Goal: Information Seeking & Learning: Learn about a topic

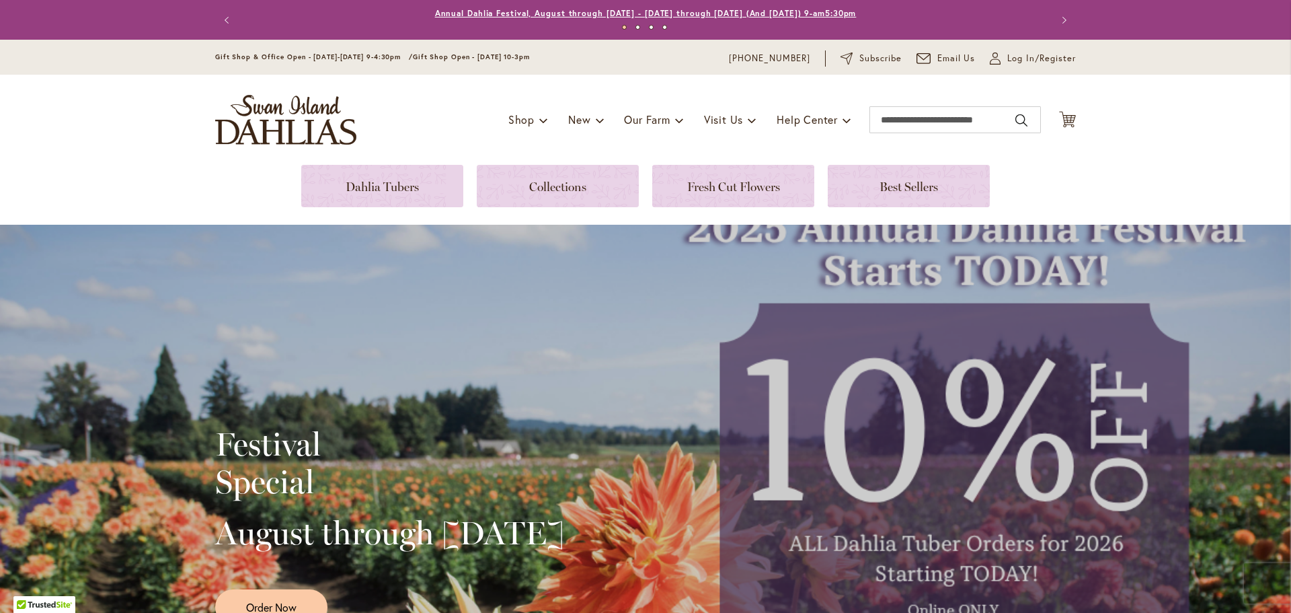
click at [497, 12] on link "Annual Dahlia Festival, August through [DATE] - [DATE] through [DATE] (And [DAT…" at bounding box center [646, 13] width 422 height 10
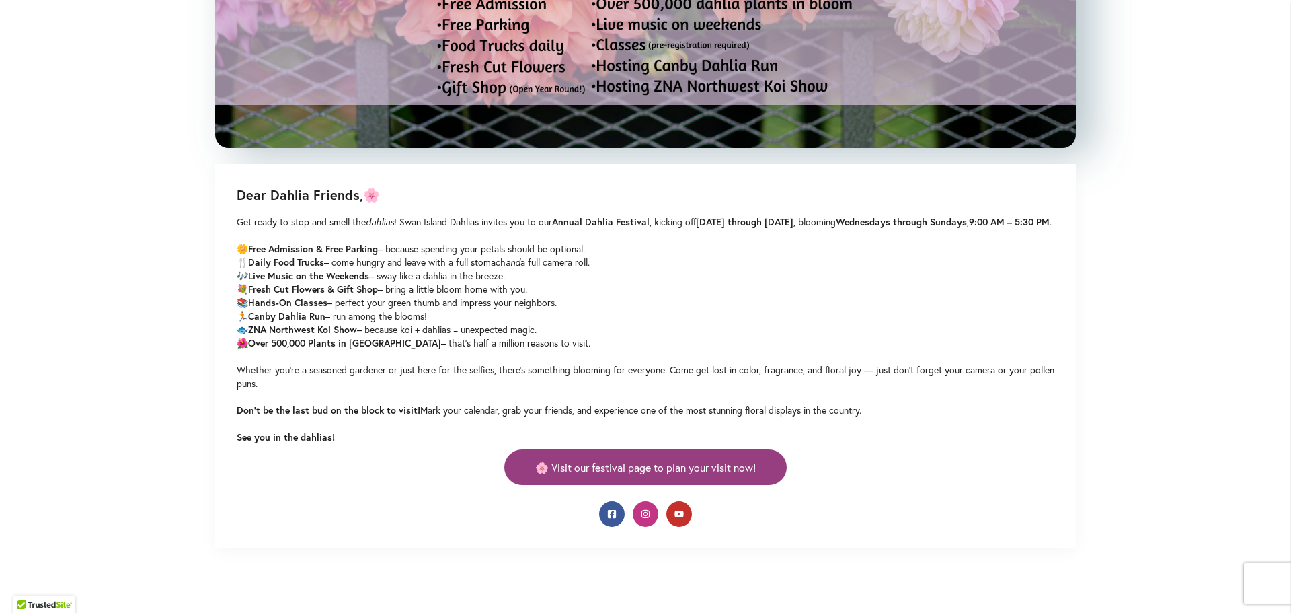
scroll to position [605, 0]
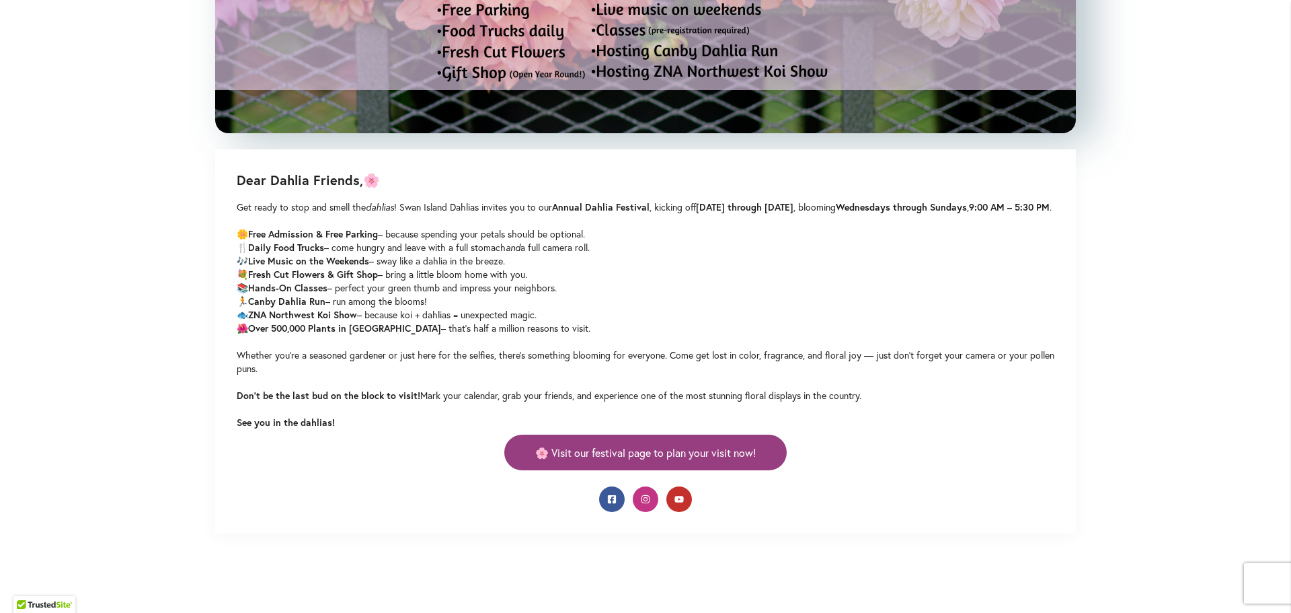
drag, startPoint x: 387, startPoint y: 341, endPoint x: 582, endPoint y: 340, distance: 195.7
click at [582, 340] on p "Get ready to stop and smell the dahlias ! Swan Island Dahlias invites you to ou…" at bounding box center [646, 314] width 818 height 229
click at [490, 355] on p "Get ready to stop and smell the dahlias ! Swan Island Dahlias invites you to ou…" at bounding box center [646, 314] width 818 height 229
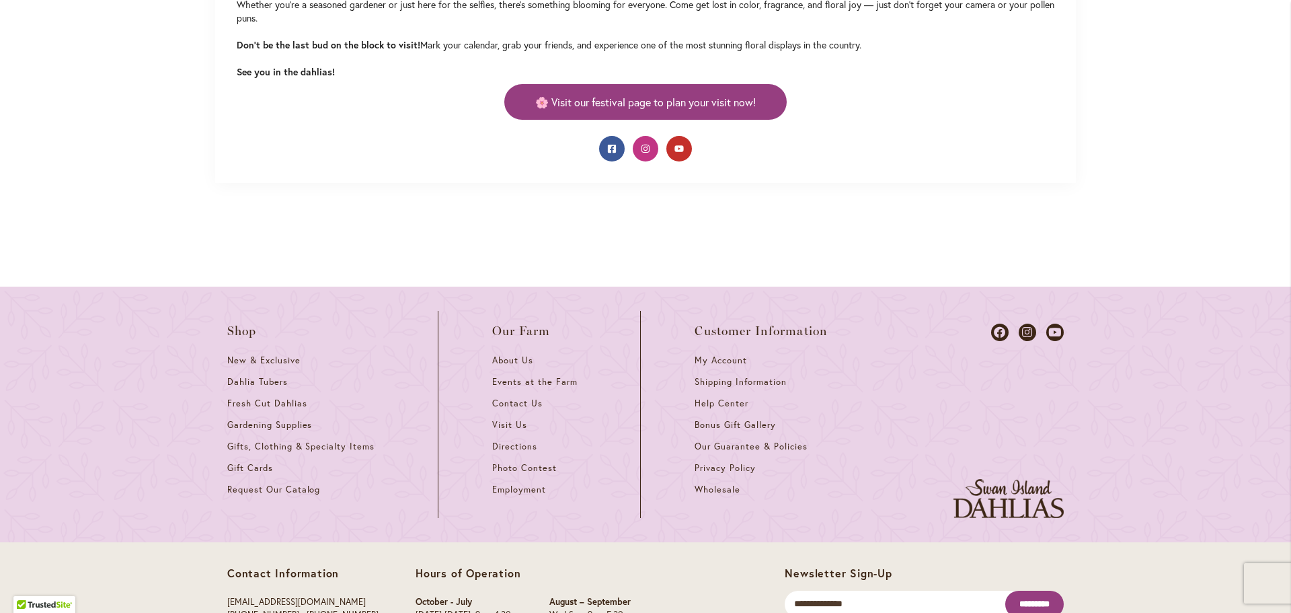
scroll to position [1033, 0]
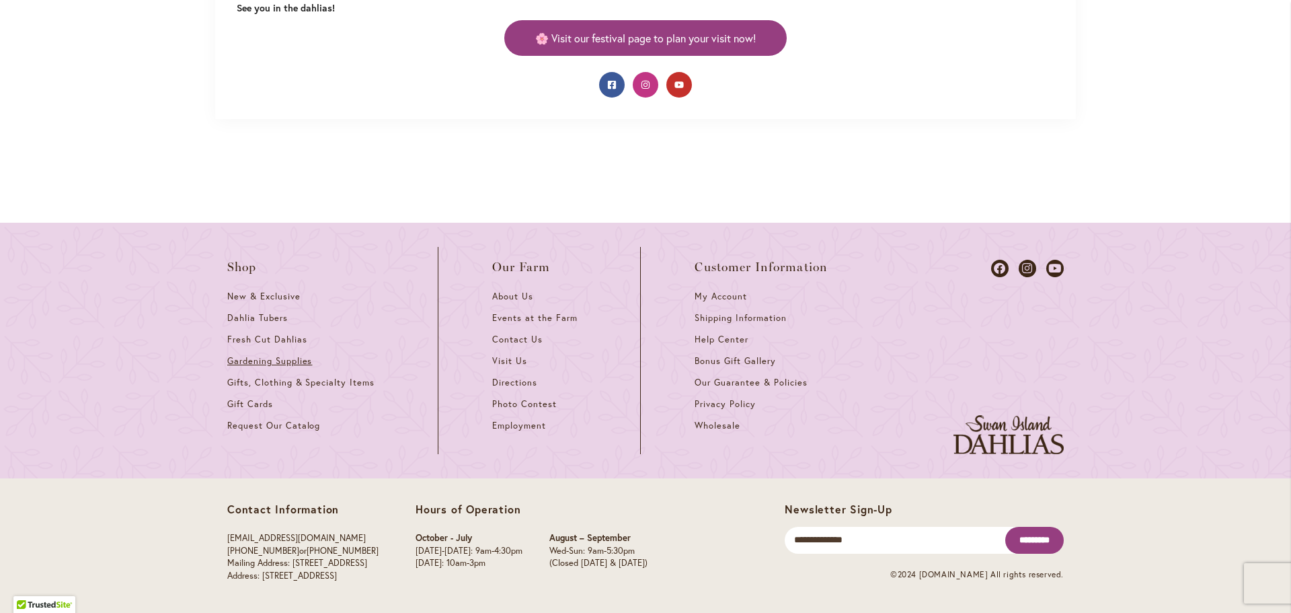
click at [254, 365] on span "Gardening Supplies" at bounding box center [269, 360] width 85 height 11
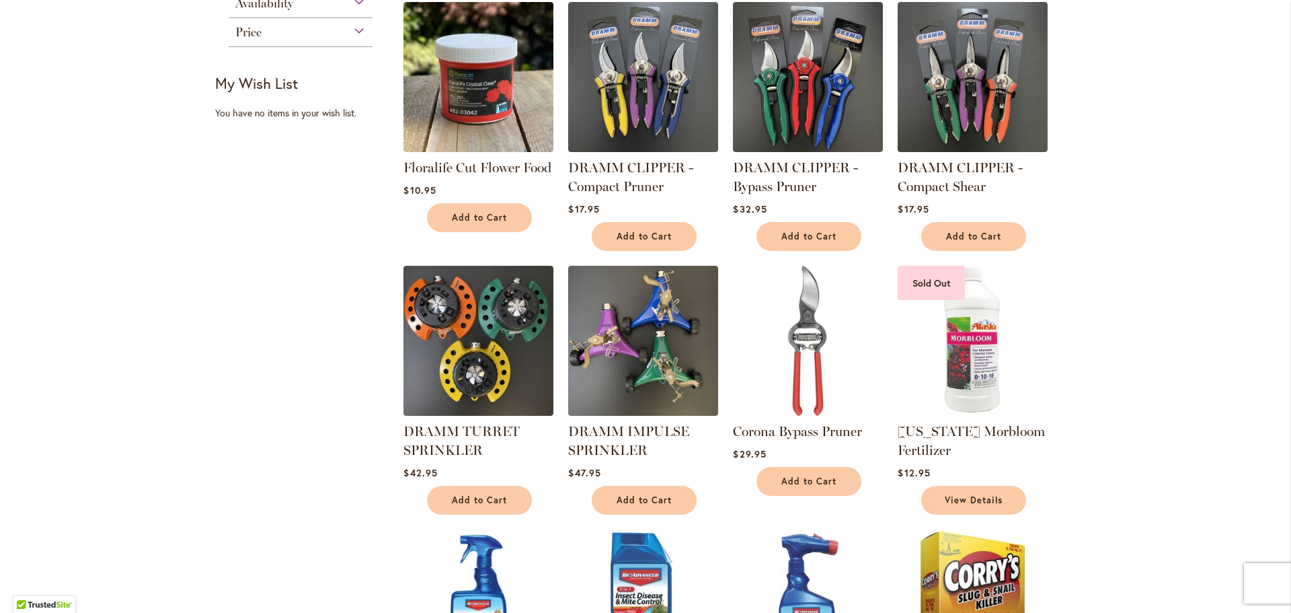
scroll to position [135, 0]
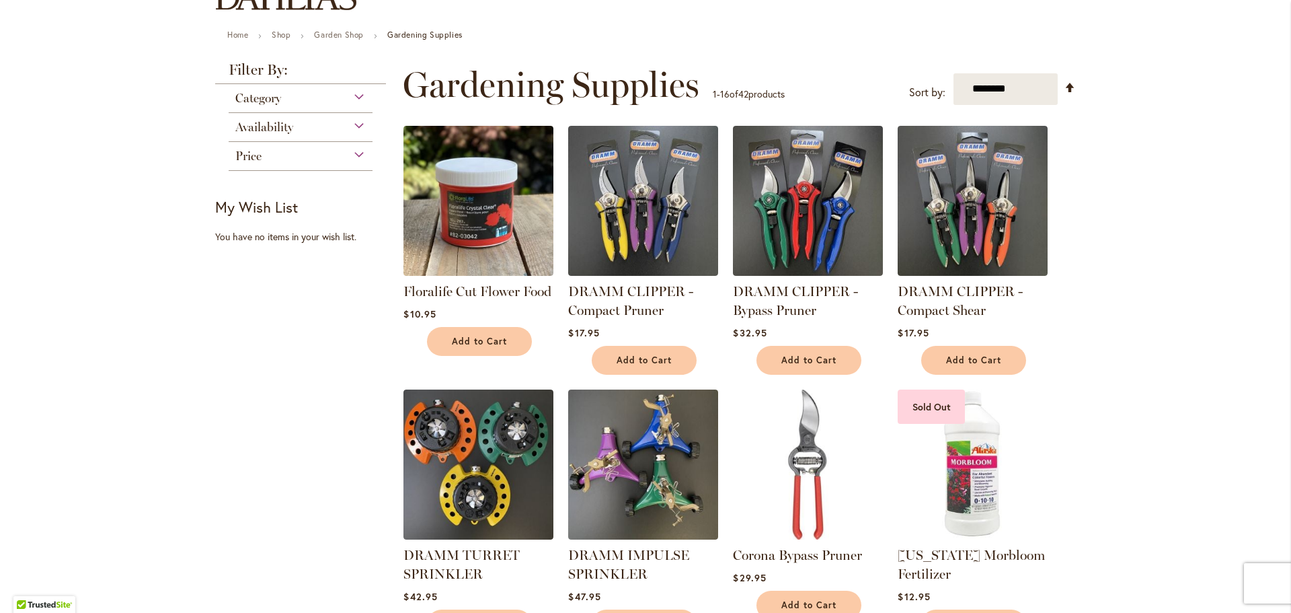
click at [499, 442] on img at bounding box center [479, 464] width 150 height 150
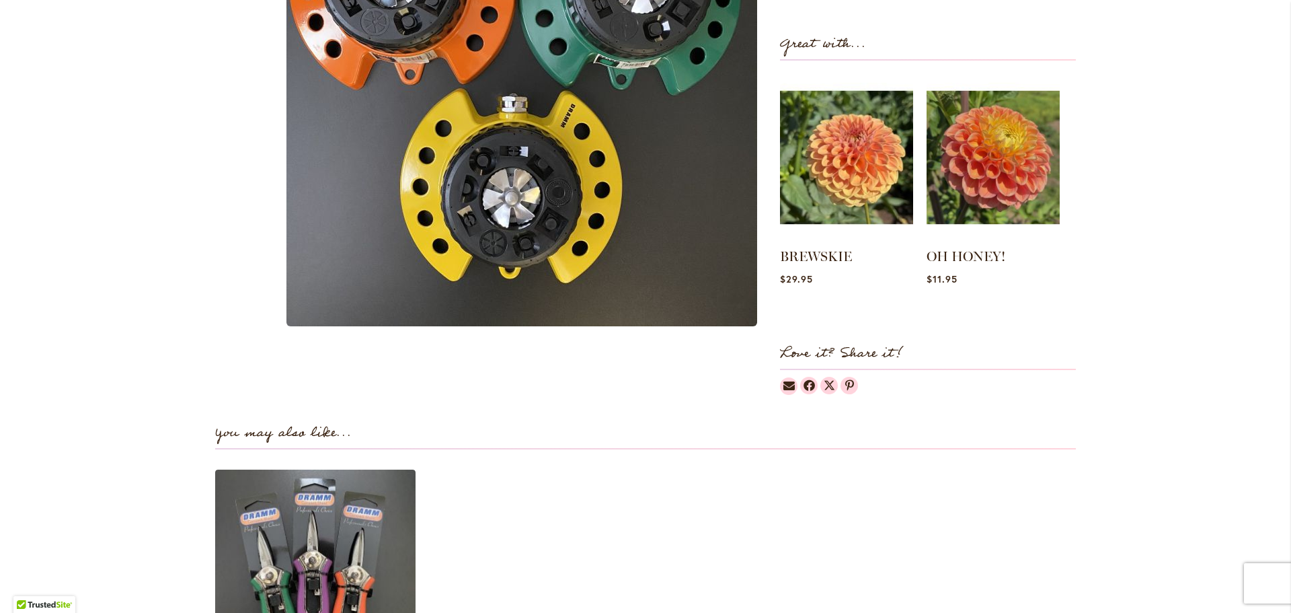
scroll to position [673, 0]
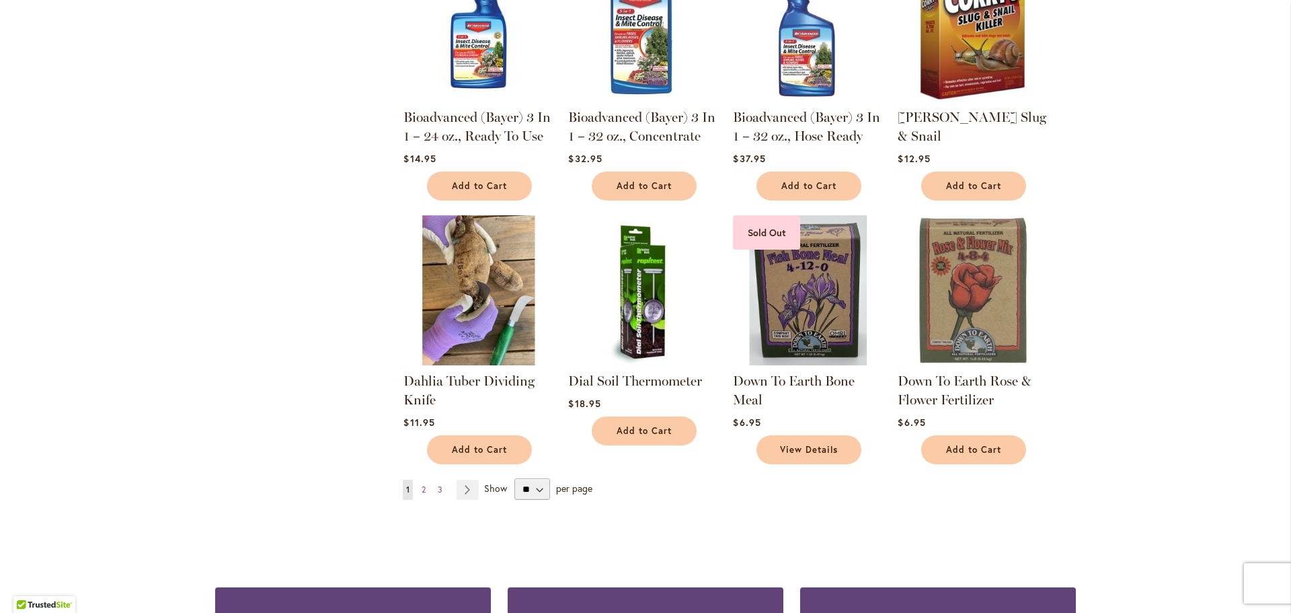
scroll to position [874, 0]
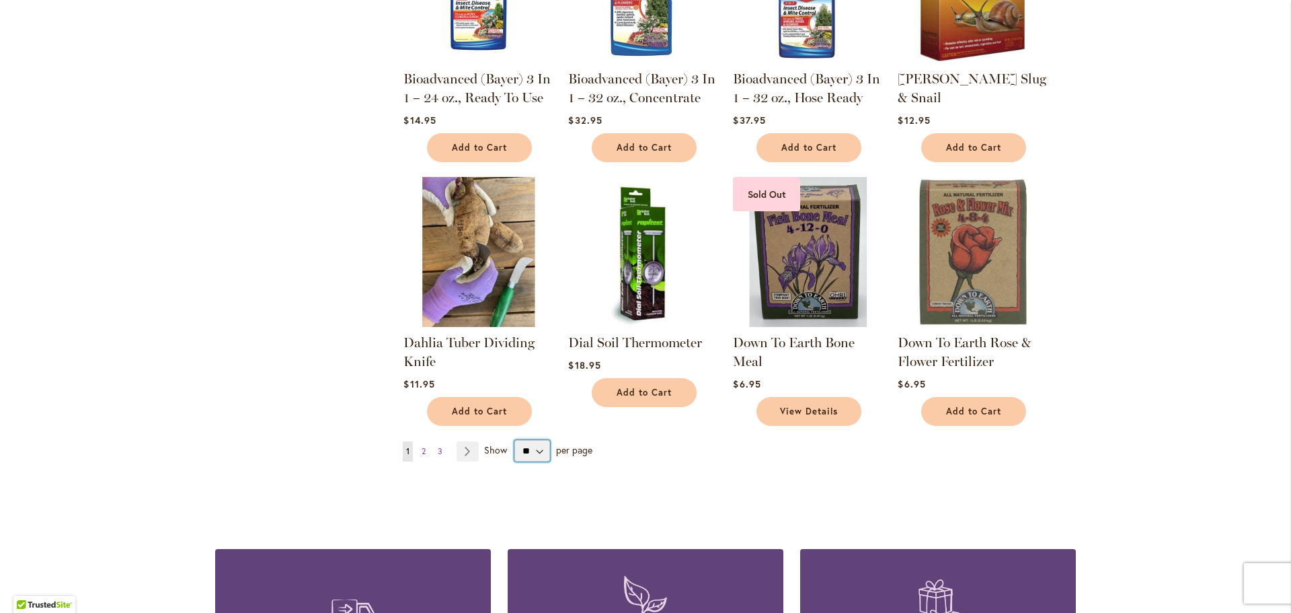
click at [539, 455] on select "** ** ** **" at bounding box center [533, 451] width 36 height 22
select select "**"
click at [515, 440] on select "** ** ** **" at bounding box center [533, 451] width 36 height 22
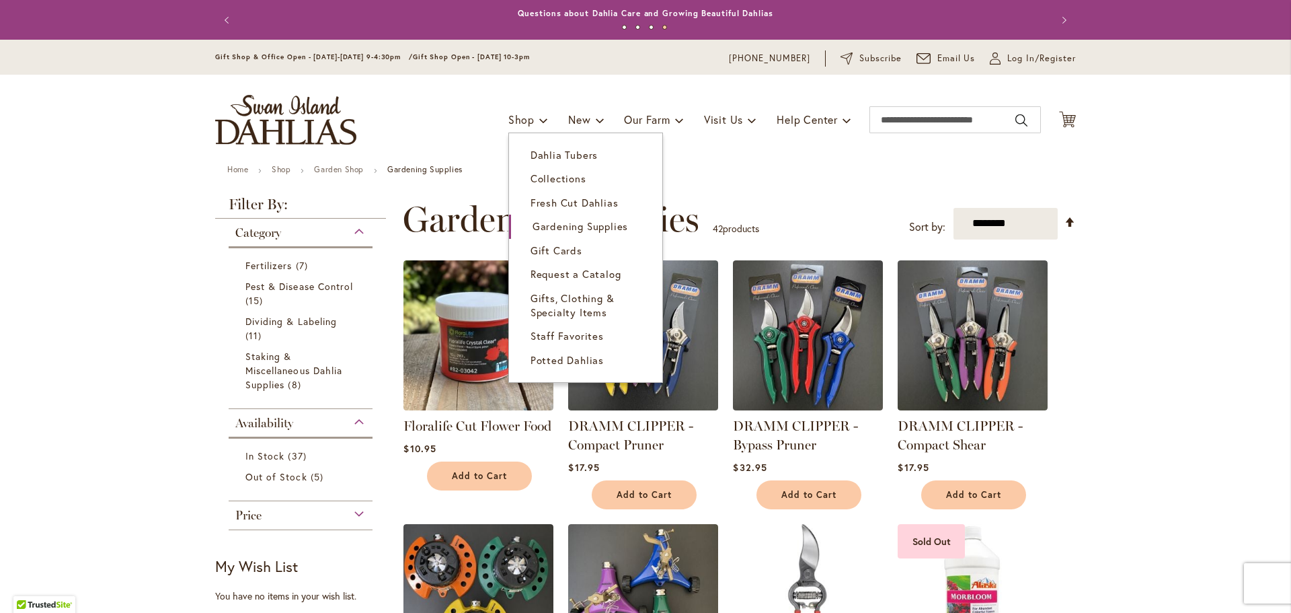
click at [552, 156] on span "Dahlia Tubers" at bounding box center [564, 154] width 67 height 13
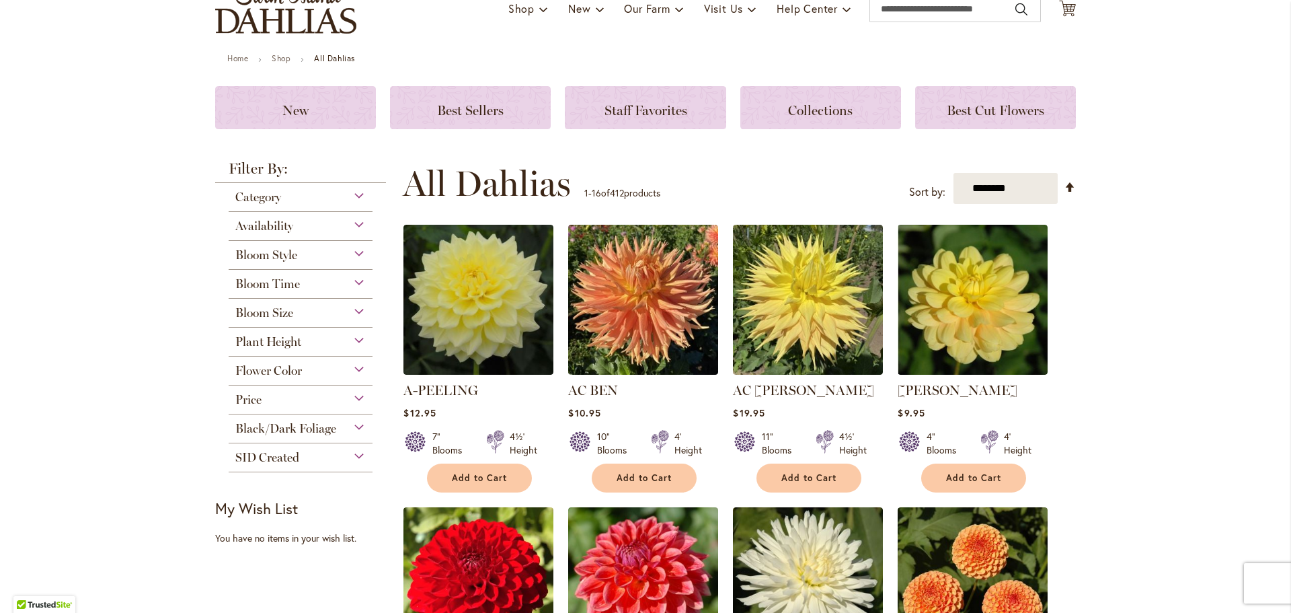
scroll to position [135, 0]
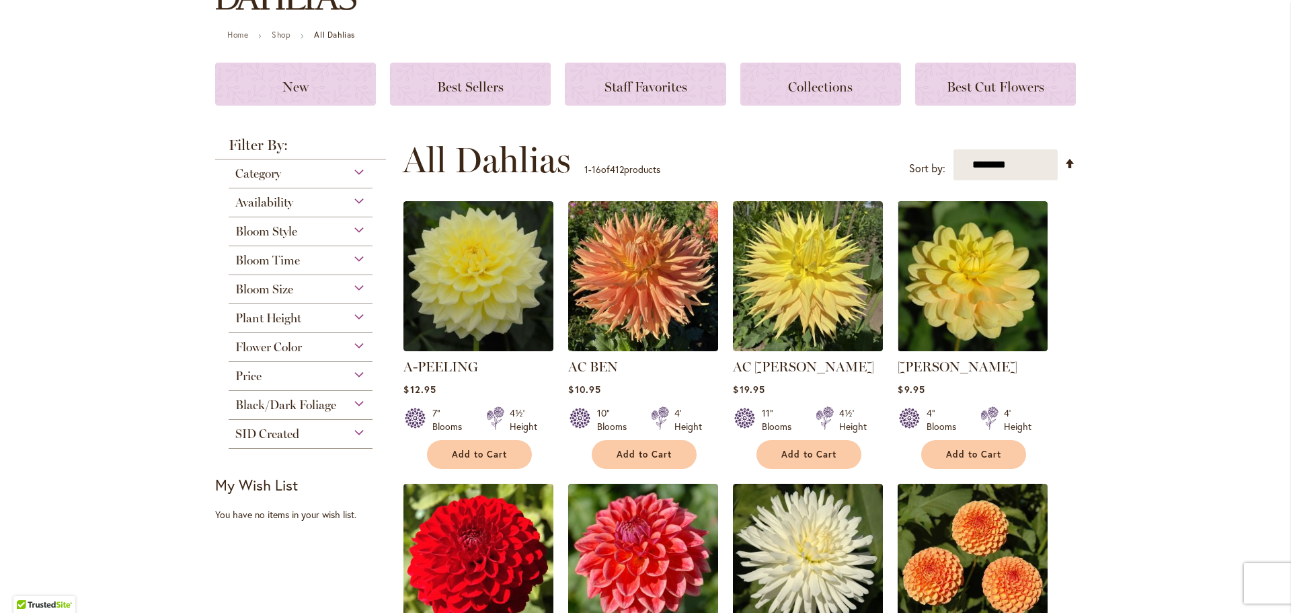
click at [358, 372] on div "Price" at bounding box center [301, 373] width 144 height 22
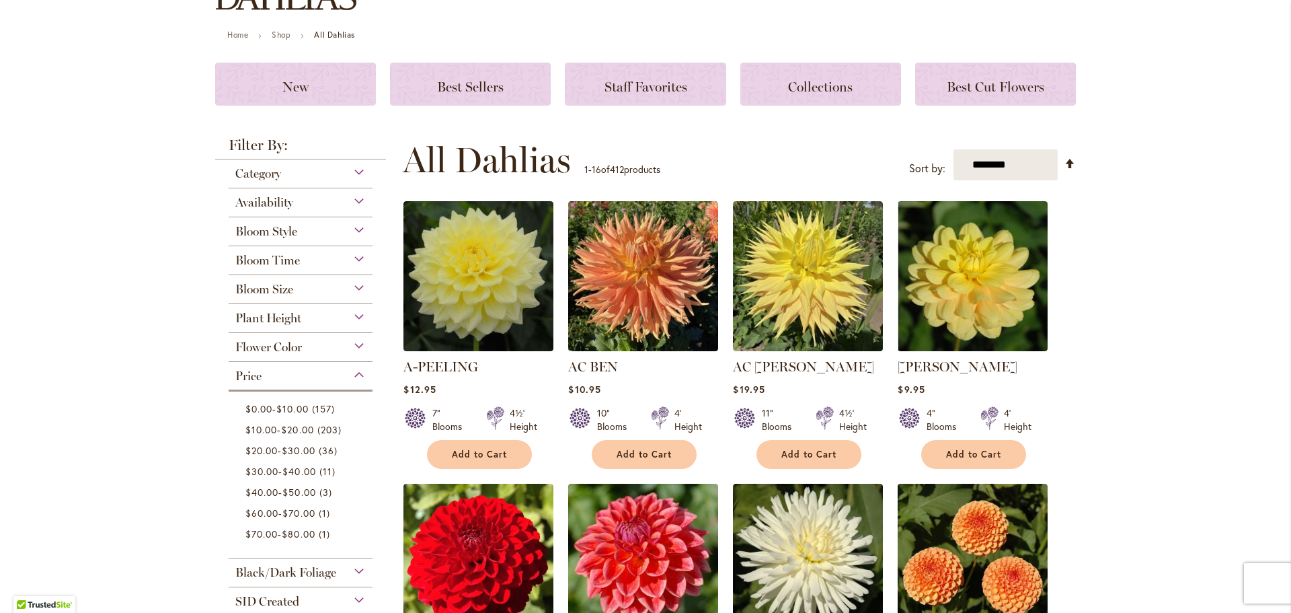
click at [358, 372] on div "Price" at bounding box center [301, 373] width 144 height 22
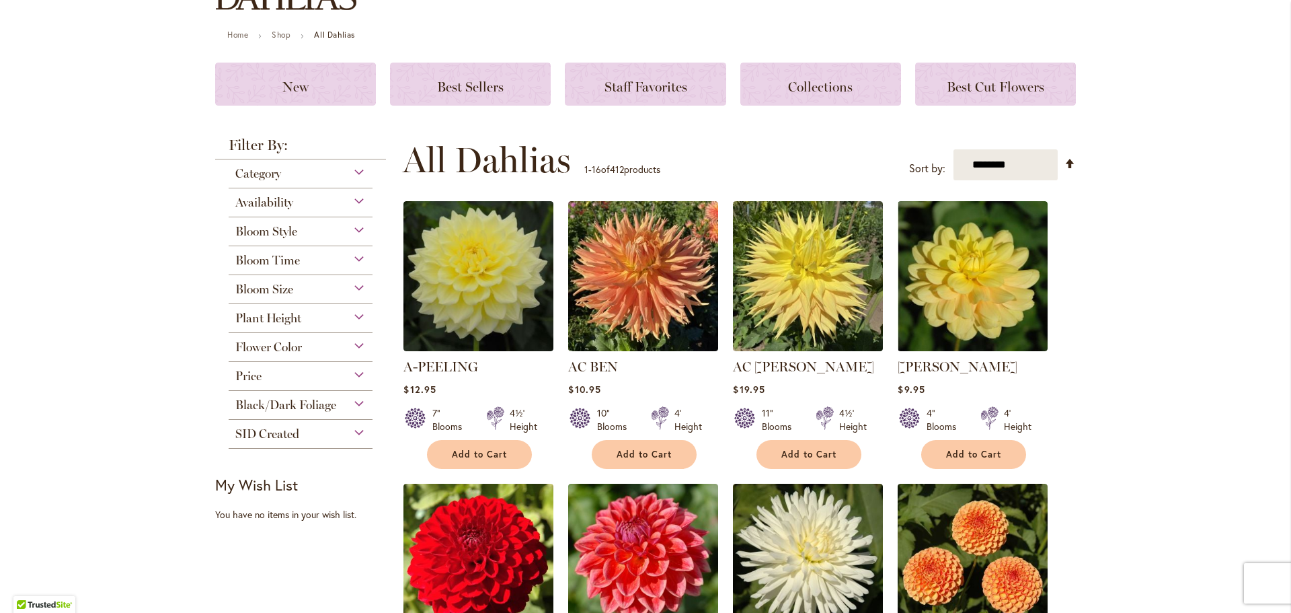
click at [360, 349] on div "Flower Color" at bounding box center [301, 344] width 144 height 22
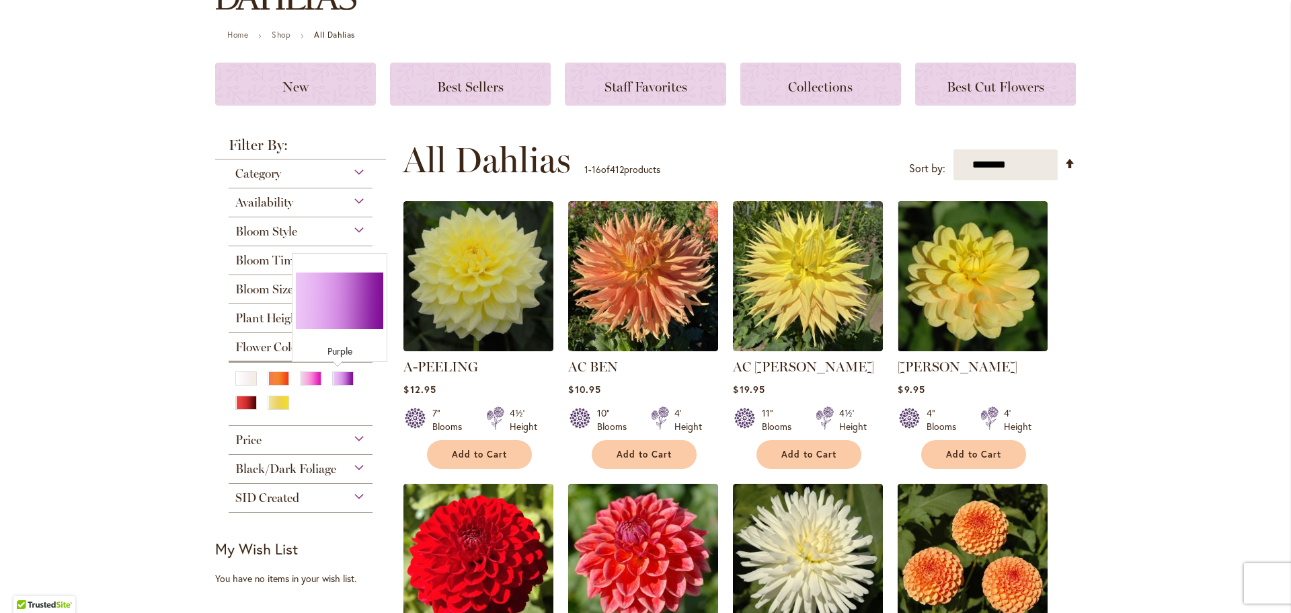
click at [341, 380] on div "Purple" at bounding box center [343, 378] width 22 height 14
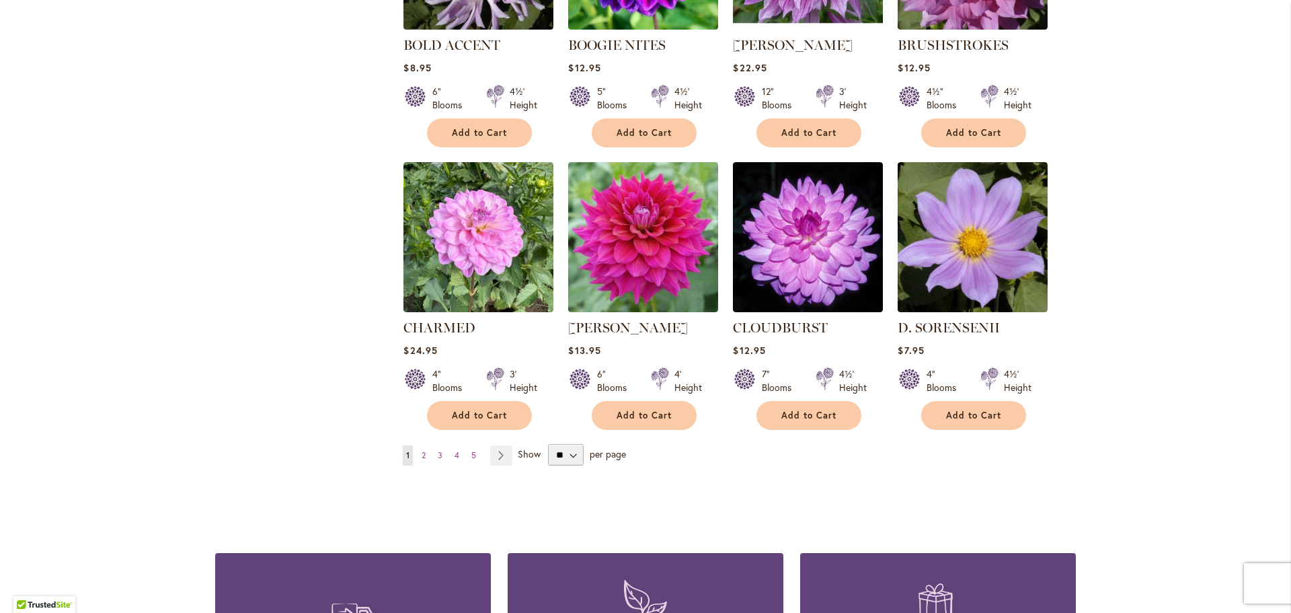
scroll to position [1009, 0]
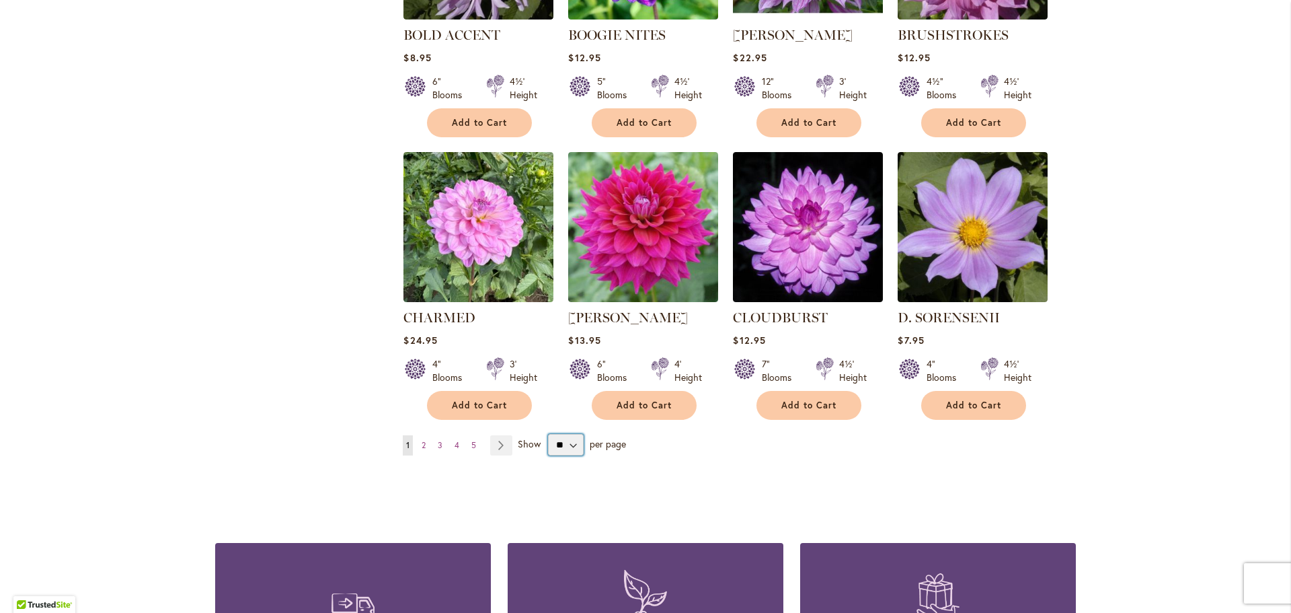
click at [565, 446] on select "** ** ** **" at bounding box center [566, 445] width 36 height 22
select select "**"
click at [548, 434] on select "** ** ** **" at bounding box center [566, 445] width 36 height 22
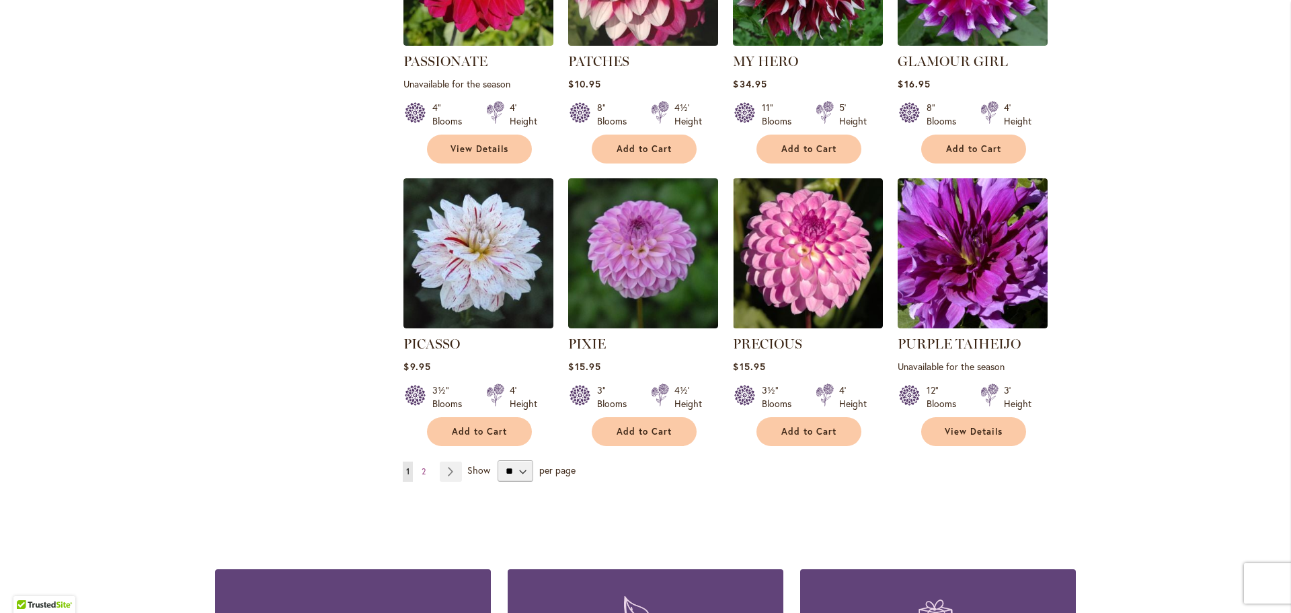
scroll to position [4507, 0]
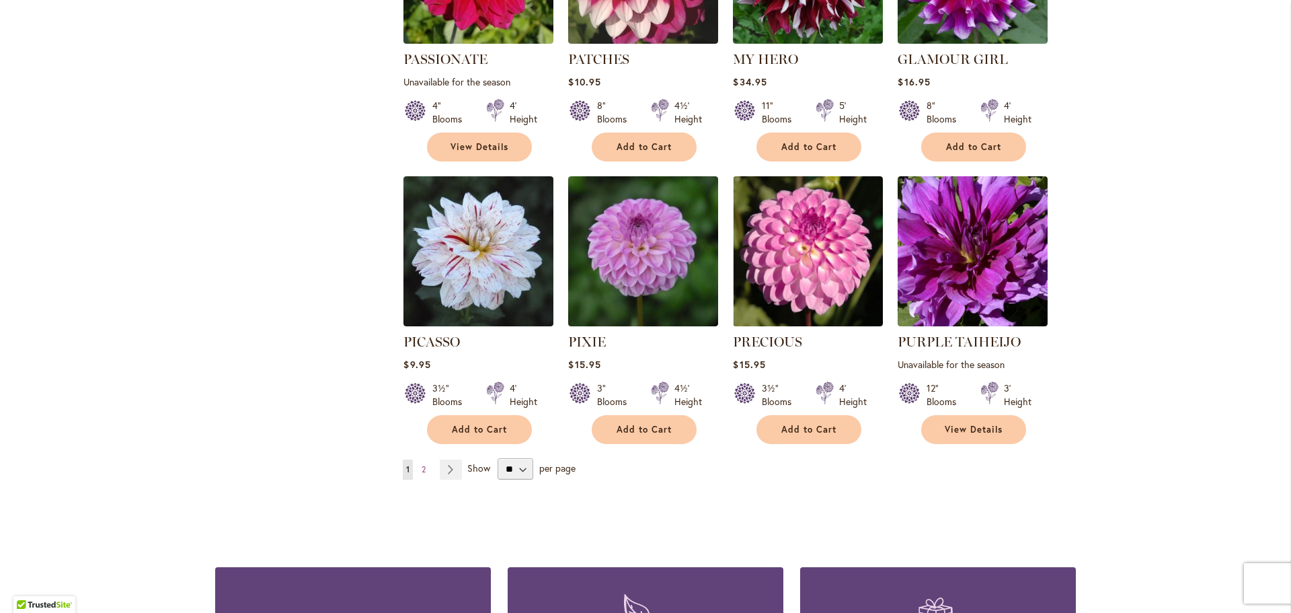
click at [441, 459] on link "Page Next" at bounding box center [451, 469] width 22 height 20
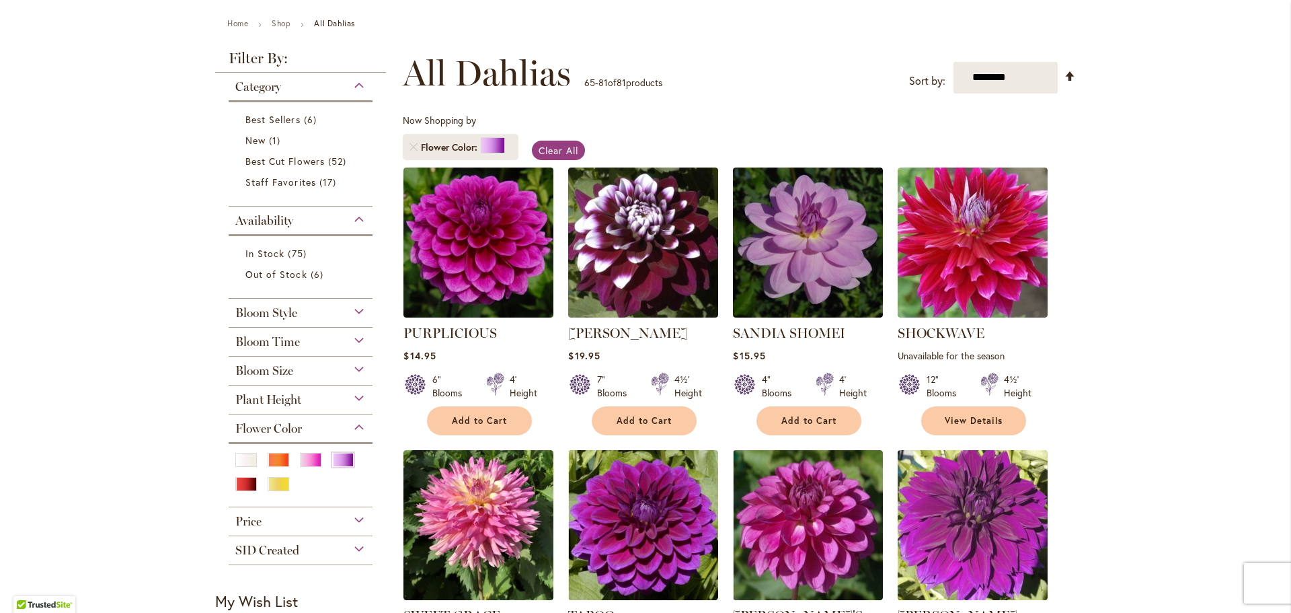
scroll to position [142, 0]
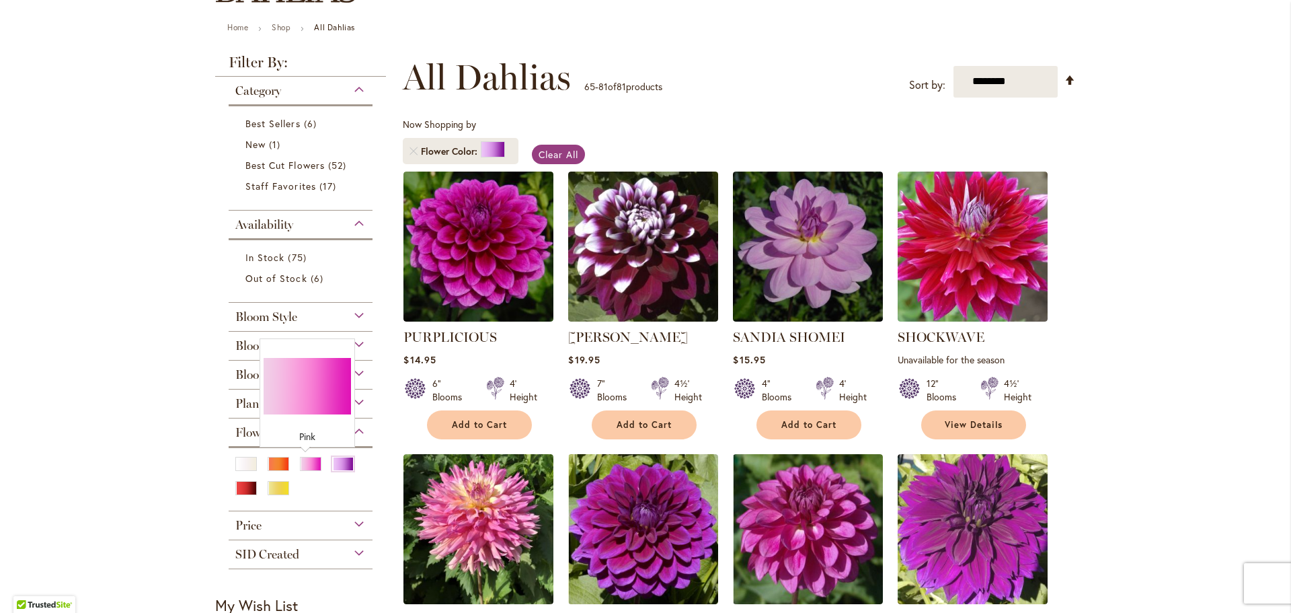
click at [306, 466] on div "Pink" at bounding box center [311, 464] width 22 height 14
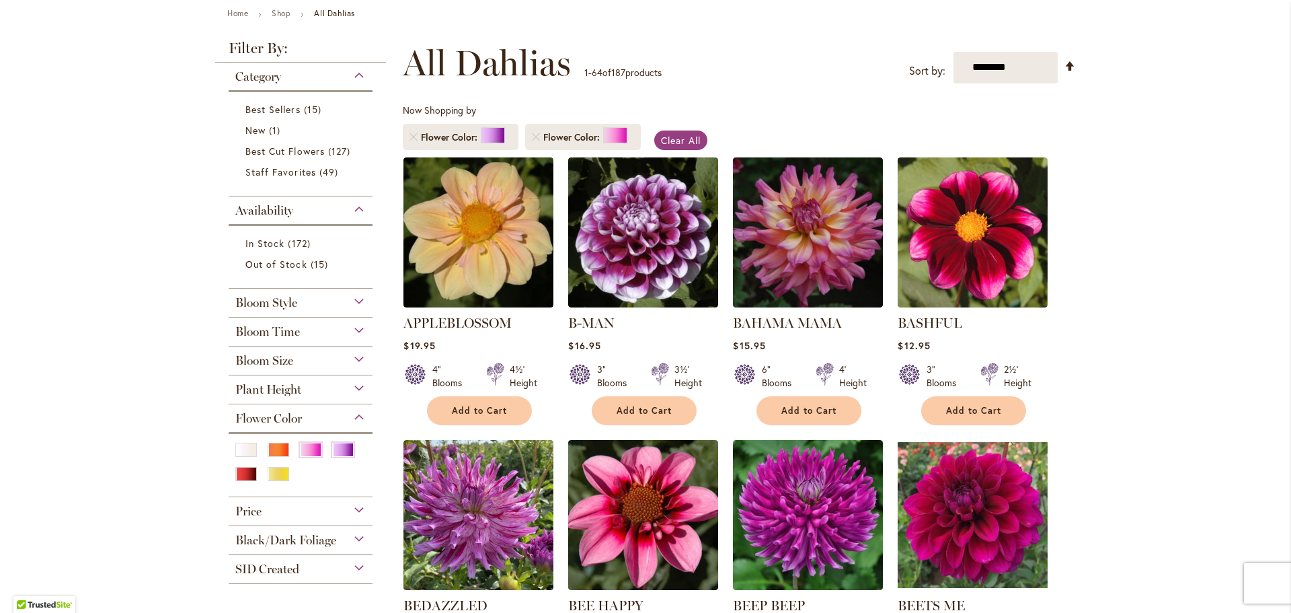
scroll to position [135, 0]
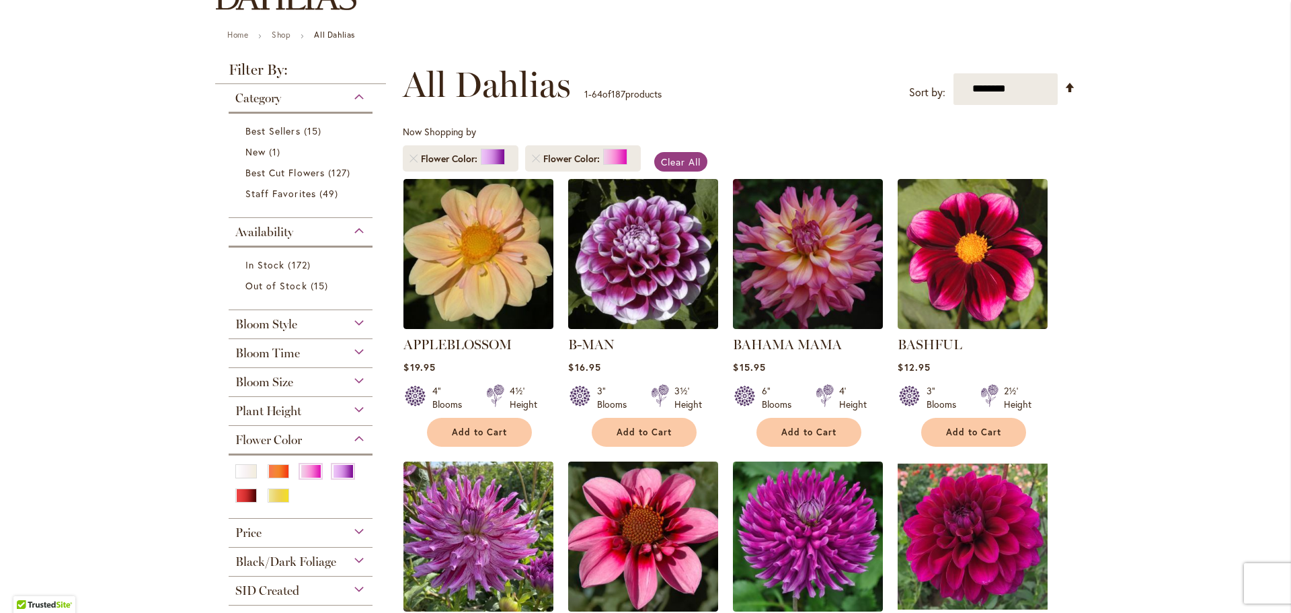
click at [410, 157] on link "Remove Flower Color Purple" at bounding box center [414, 159] width 8 height 8
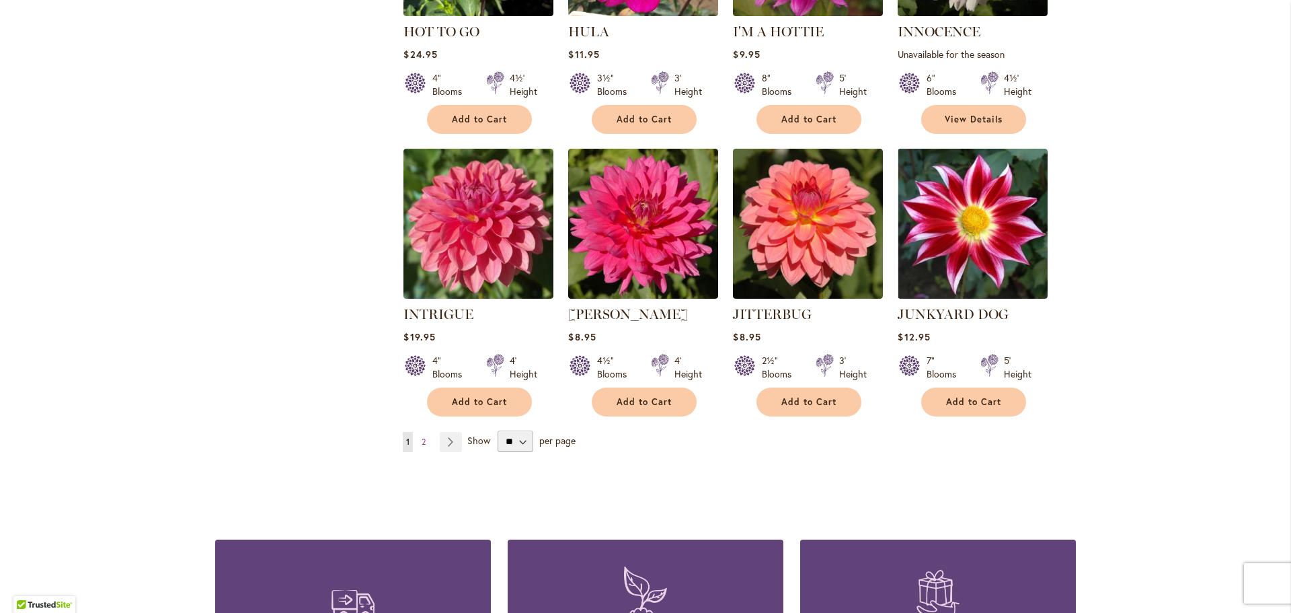
scroll to position [4520, 0]
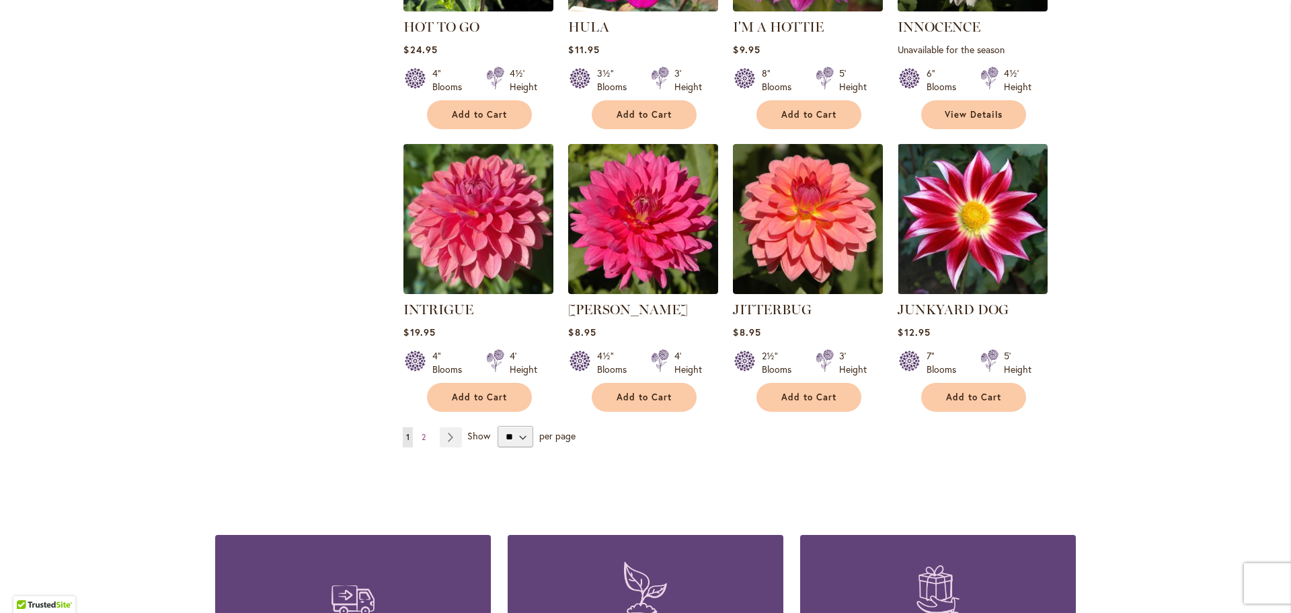
click at [453, 427] on link "Page Next" at bounding box center [451, 437] width 22 height 20
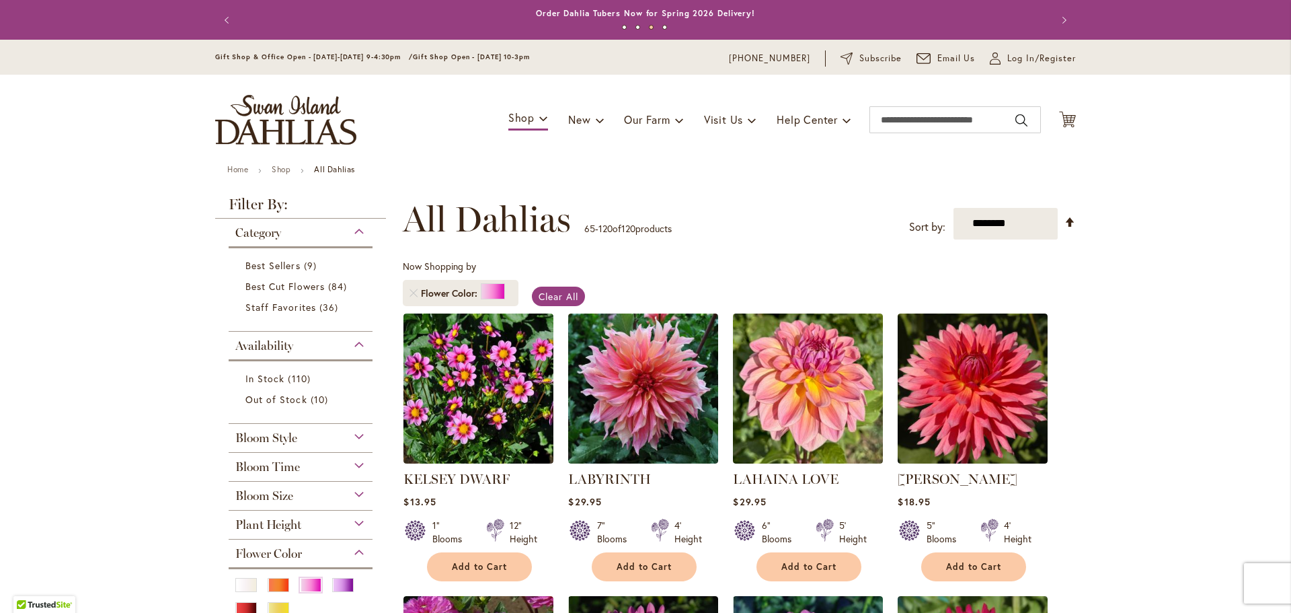
click at [410, 293] on link "Remove Flower Color Pink" at bounding box center [414, 293] width 8 height 8
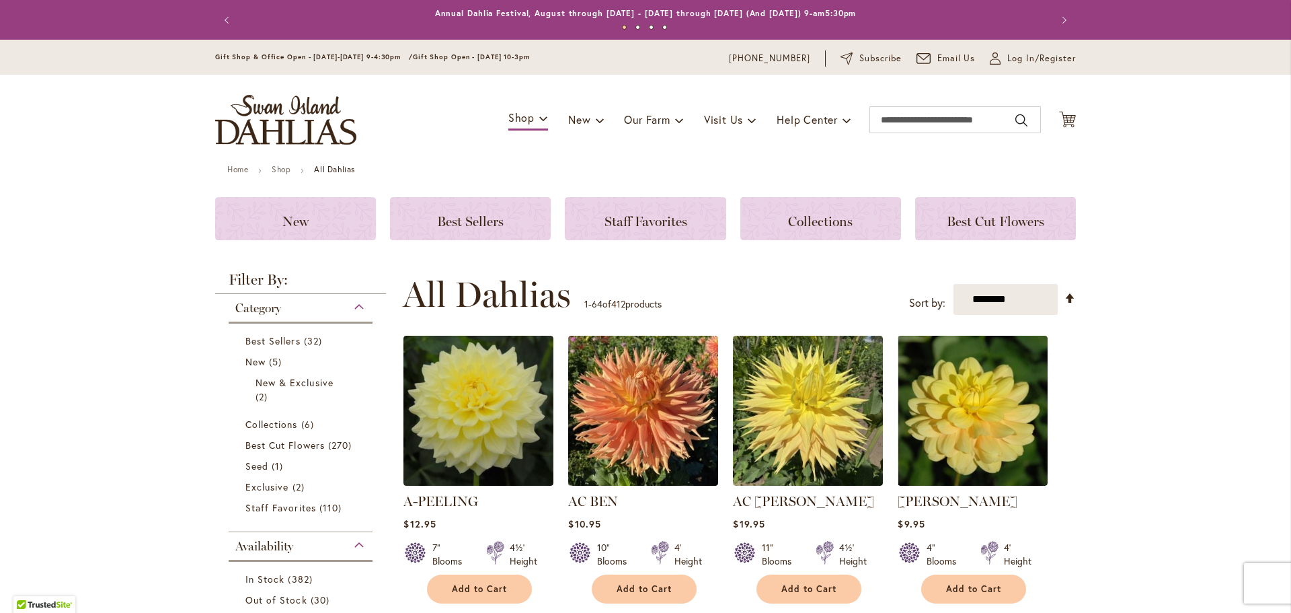
scroll to position [285, 0]
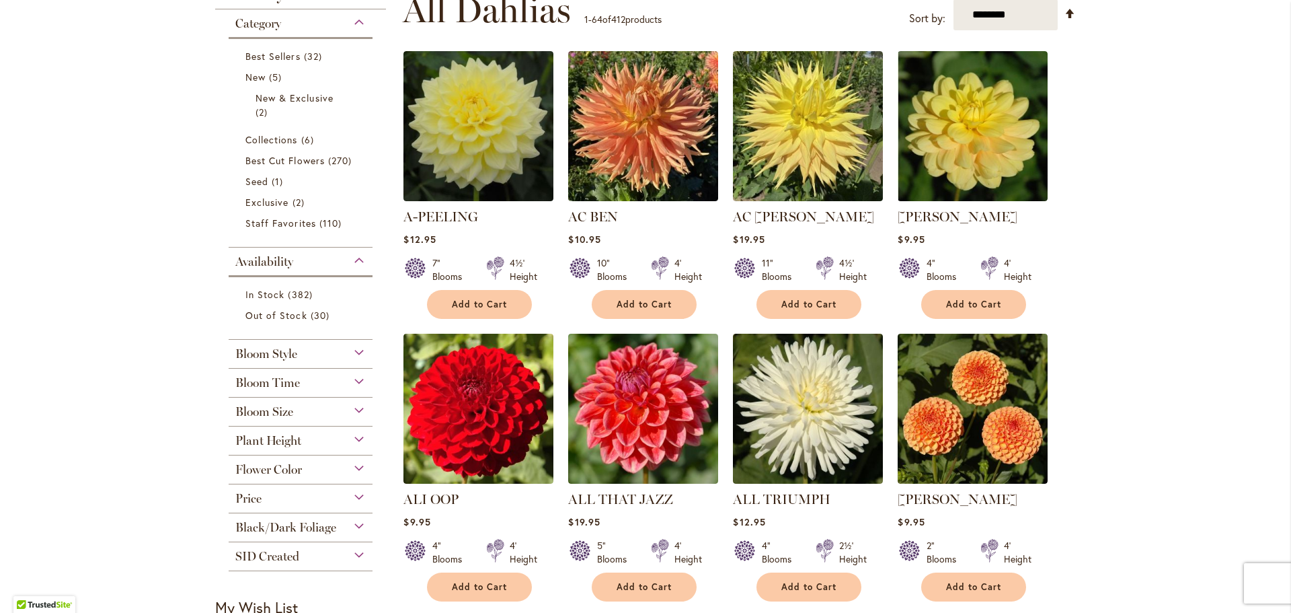
click at [359, 441] on div "Plant Height" at bounding box center [301, 437] width 144 height 22
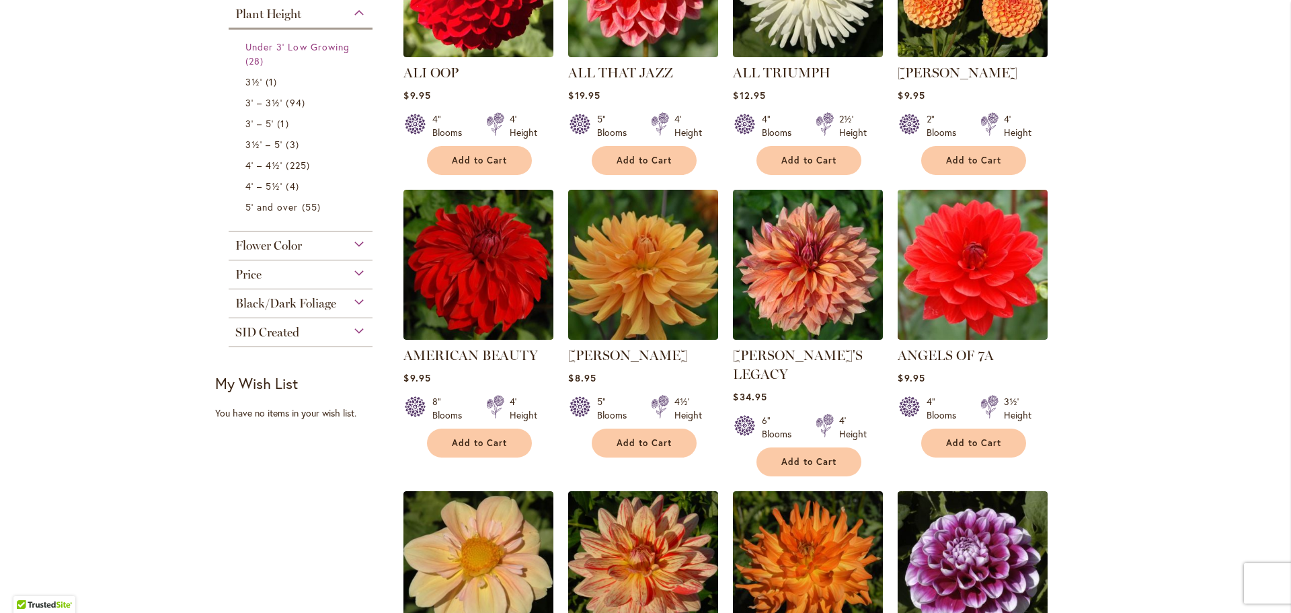
click at [315, 48] on span "Under 3' Low Growing" at bounding box center [298, 46] width 104 height 13
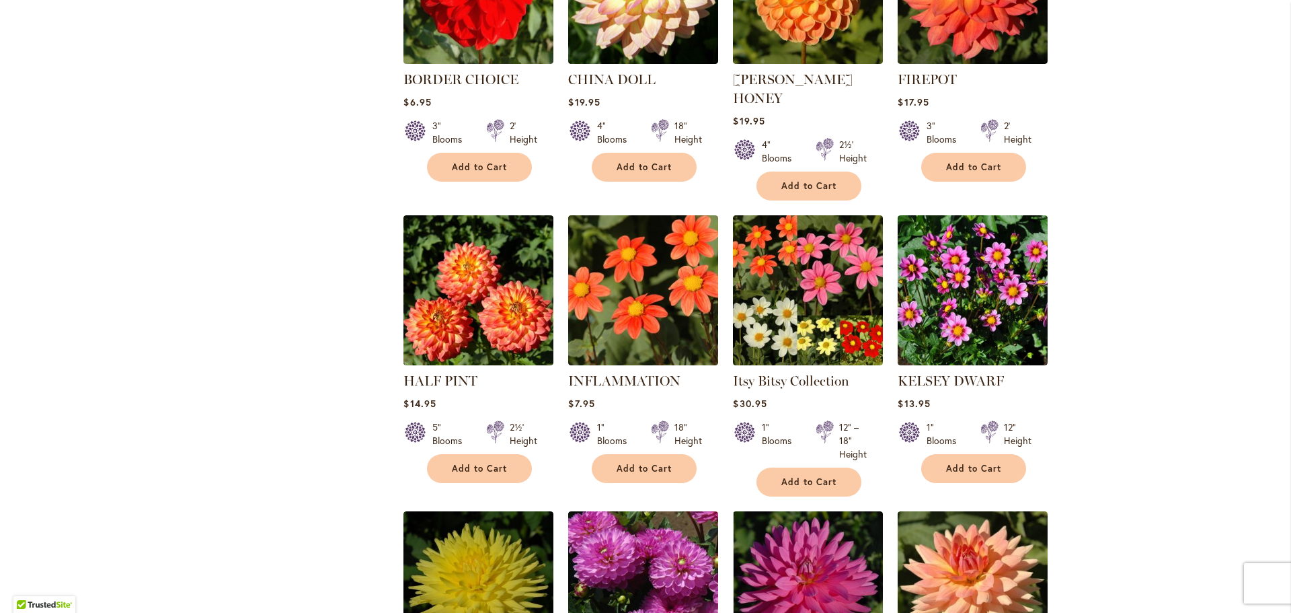
scroll to position [942, 0]
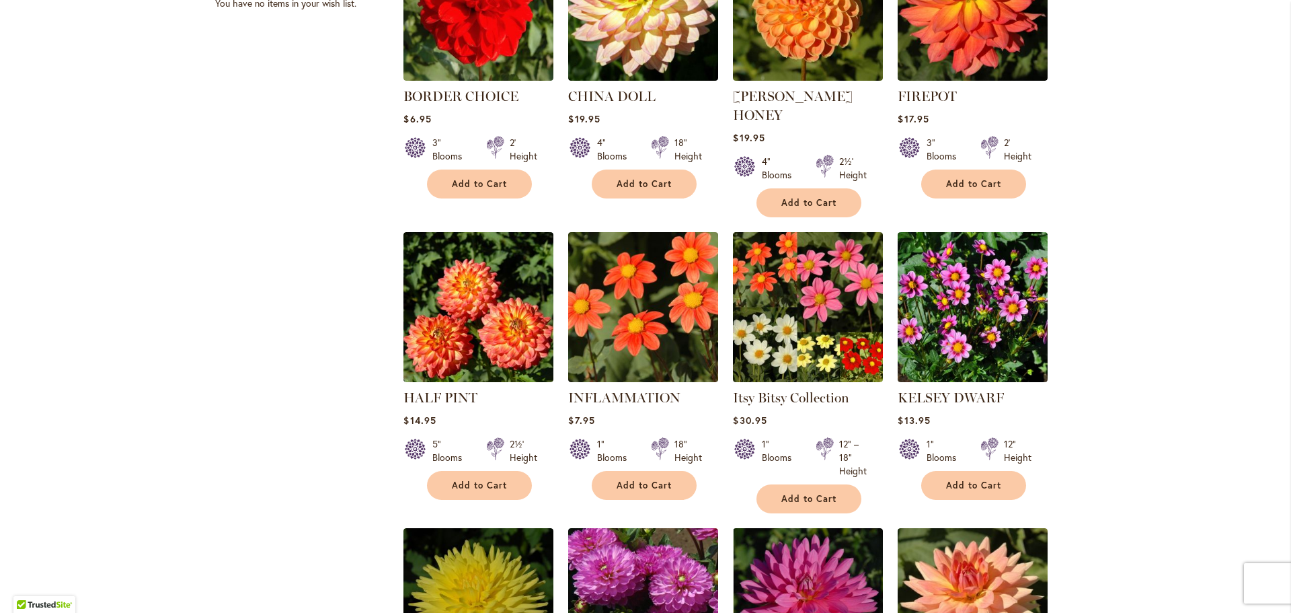
click at [995, 281] on img at bounding box center [973, 307] width 150 height 150
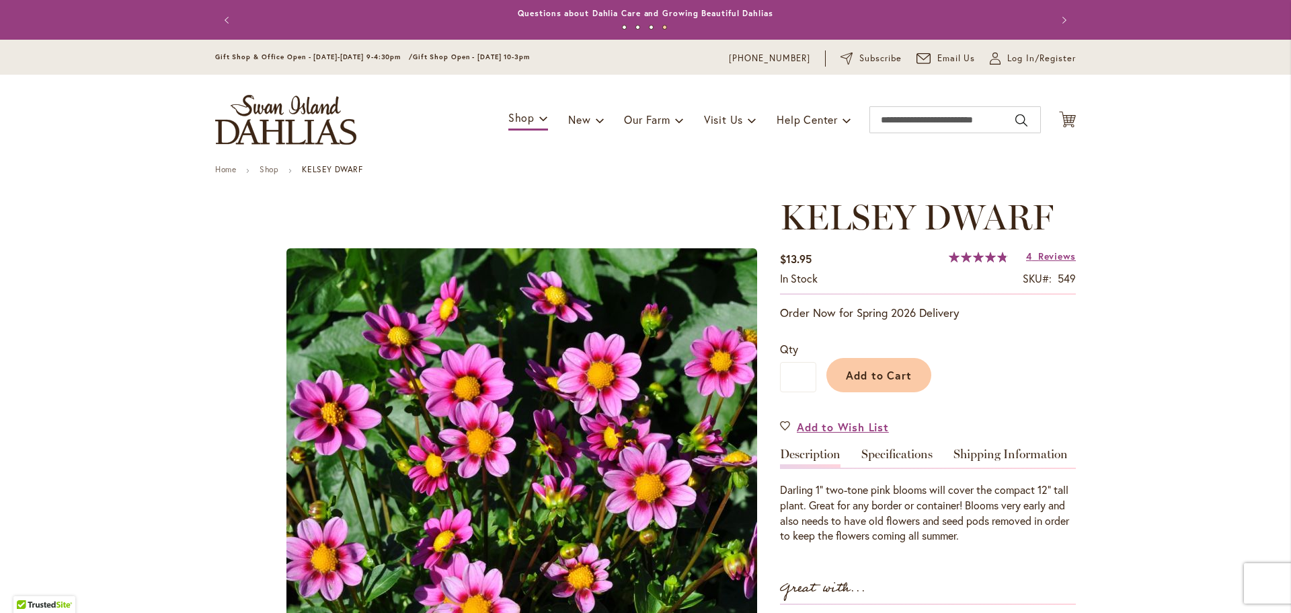
click at [224, 17] on button "Previous" at bounding box center [228, 20] width 27 height 27
click at [582, 11] on link "Potted Dahlias Are Ready and Available Now!" at bounding box center [646, 13] width 194 height 10
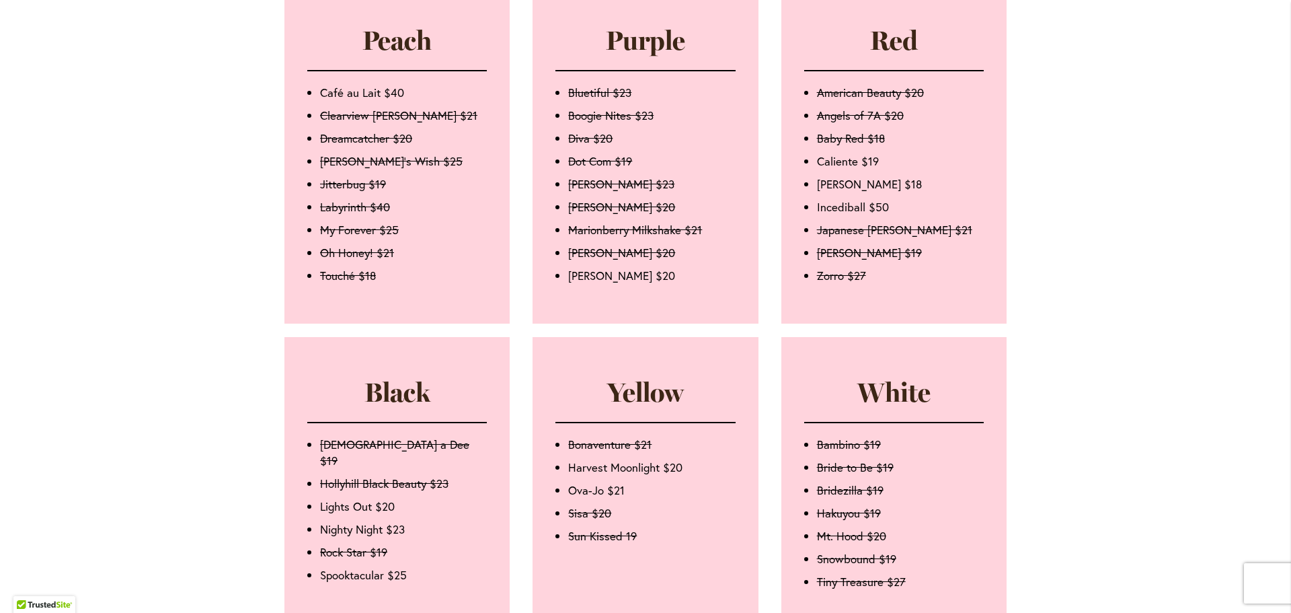
scroll to position [1009, 0]
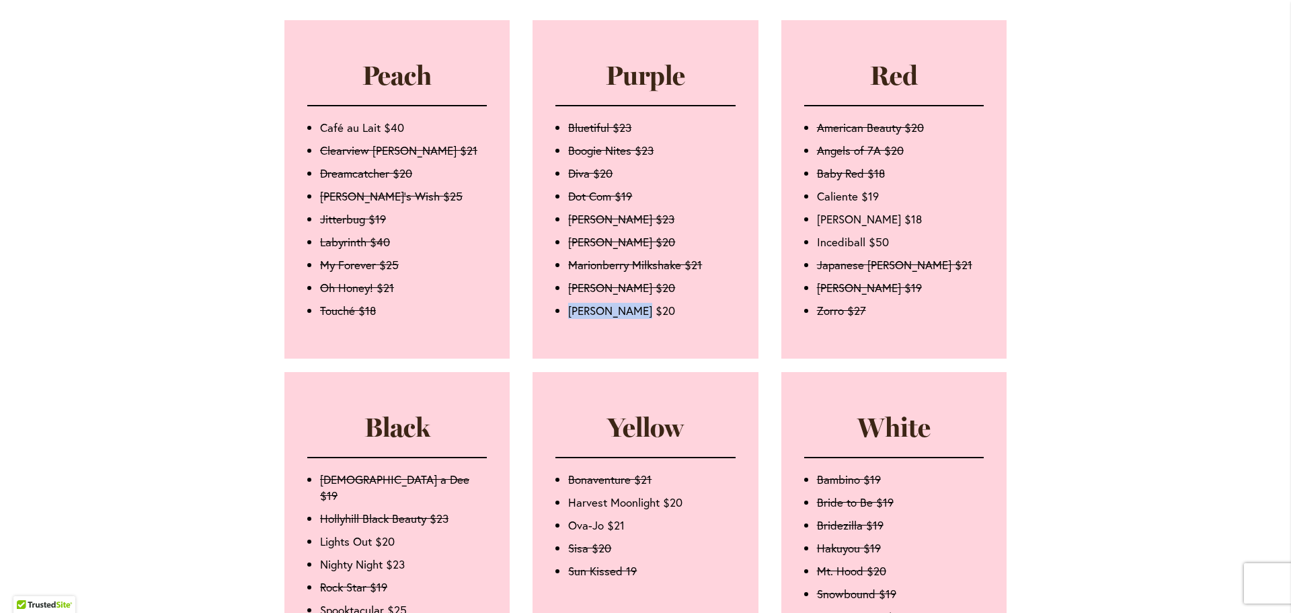
drag, startPoint x: 566, startPoint y: 338, endPoint x: 631, endPoint y: 336, distance: 64.6
click at [631, 319] on li "Nadine Jessie $20" at bounding box center [651, 311] width 167 height 16
copy li "Nadine Jessie"
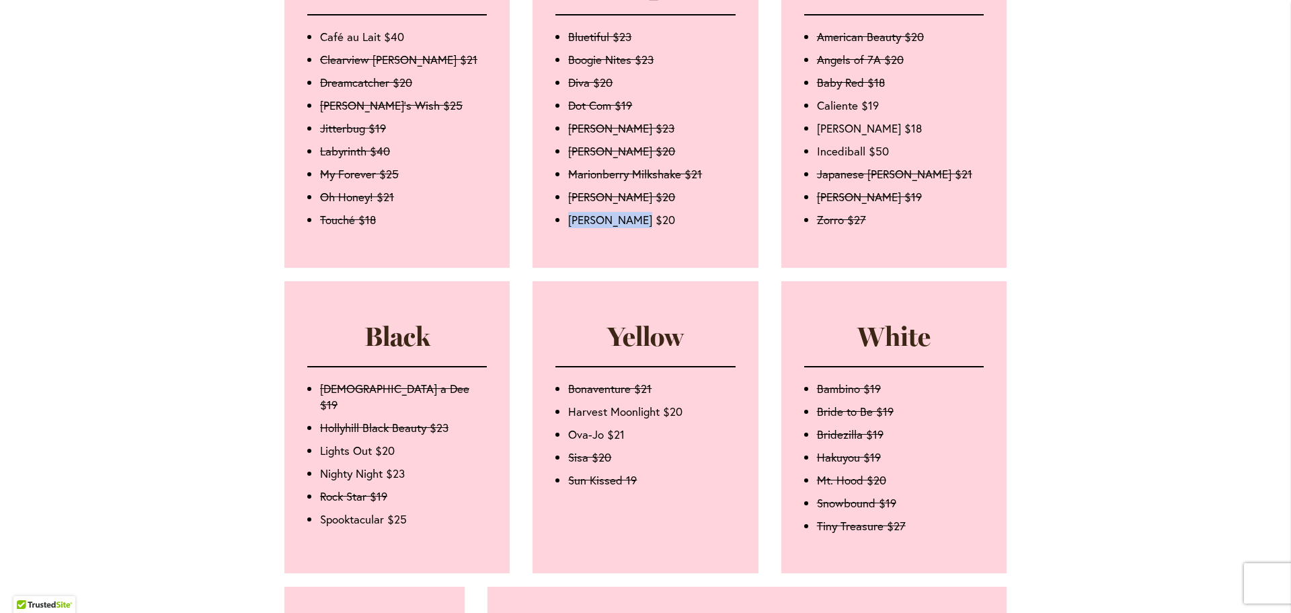
scroll to position [1076, 0]
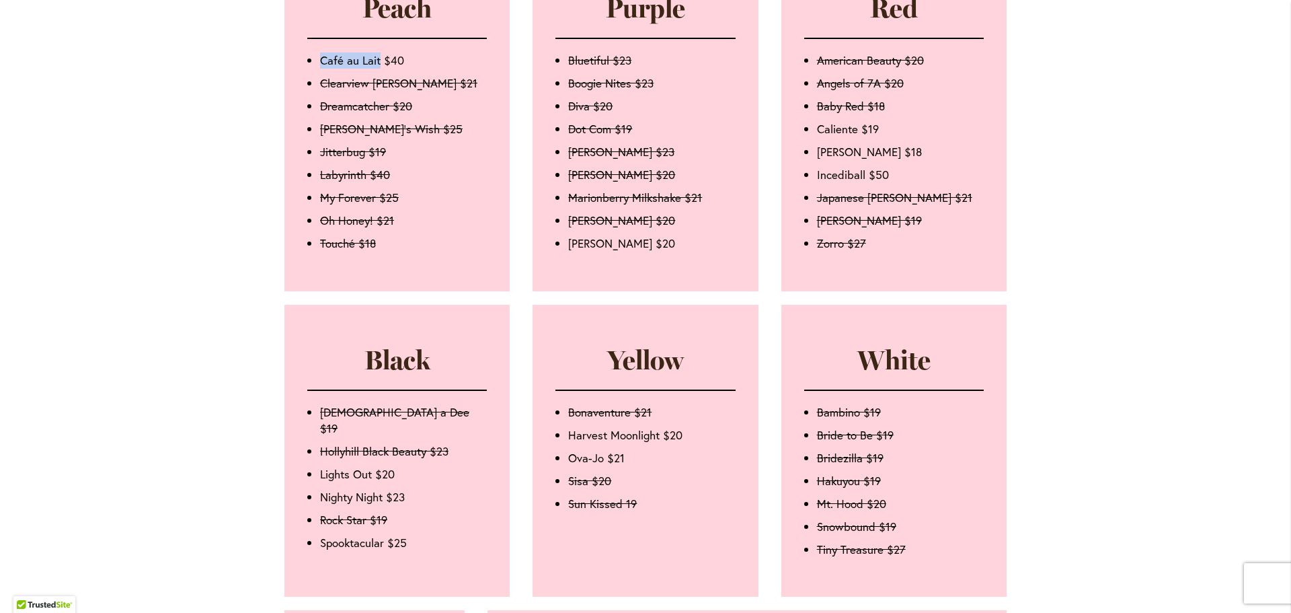
drag, startPoint x: 316, startPoint y: 87, endPoint x: 376, endPoint y: 96, distance: 60.4
click at [376, 69] on li "Café au Lait $40" at bounding box center [403, 60] width 167 height 16
copy li "Café au Lait"
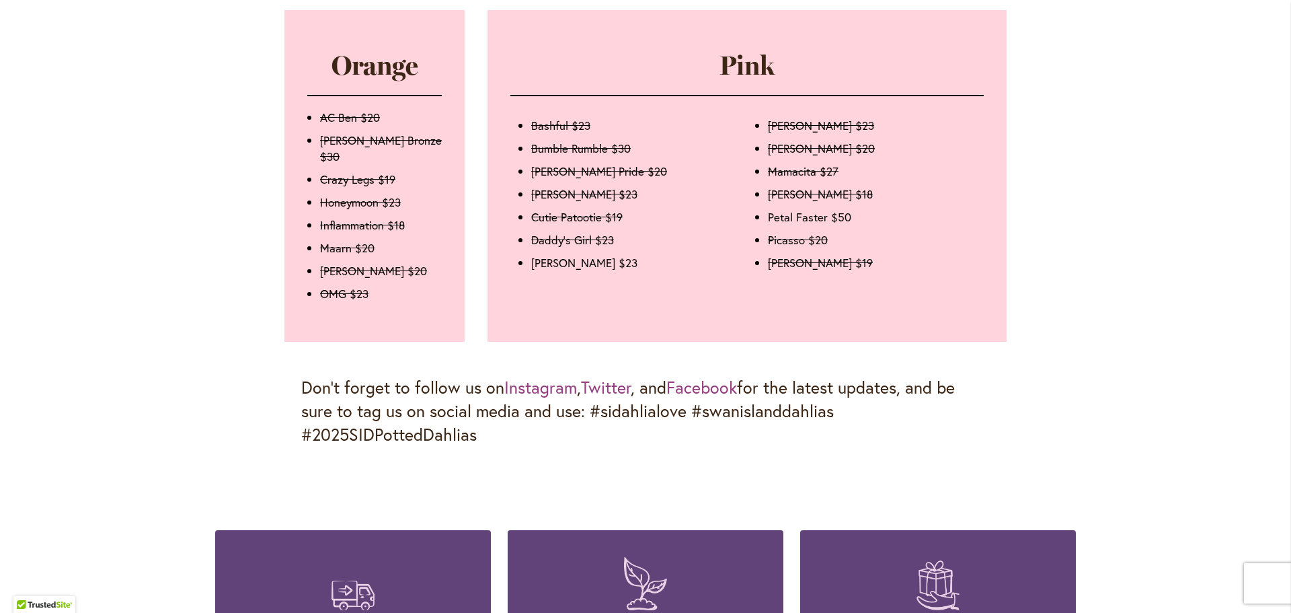
scroll to position [1682, 0]
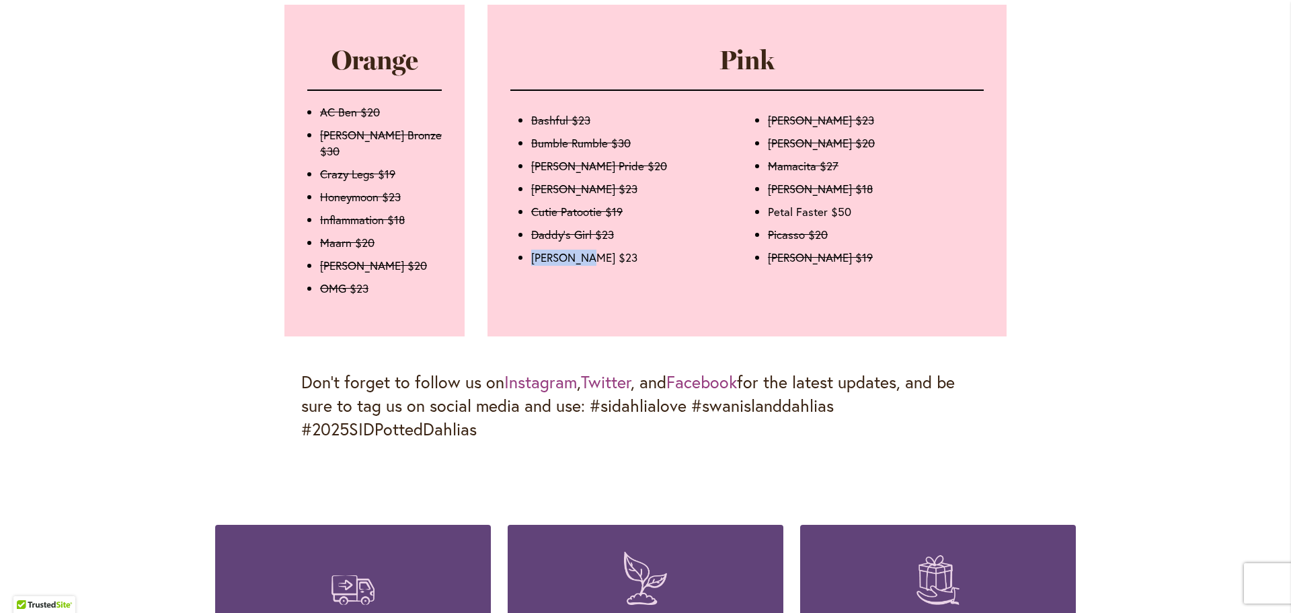
drag, startPoint x: 525, startPoint y: 284, endPoint x: 580, endPoint y: 284, distance: 55.2
click at [580, 272] on ul "Bashful $23 Bumble Rumble $30 Chilson's Pride $20 Chloe Janae $23 Cutie Patooti…" at bounding box center [629, 192] width 221 height 160
copy li "Emory Paul"
drag, startPoint x: 765, startPoint y: 241, endPoint x: 821, endPoint y: 243, distance: 55.9
click at [821, 220] on li "Petal Faster $50" at bounding box center [872, 212] width 208 height 16
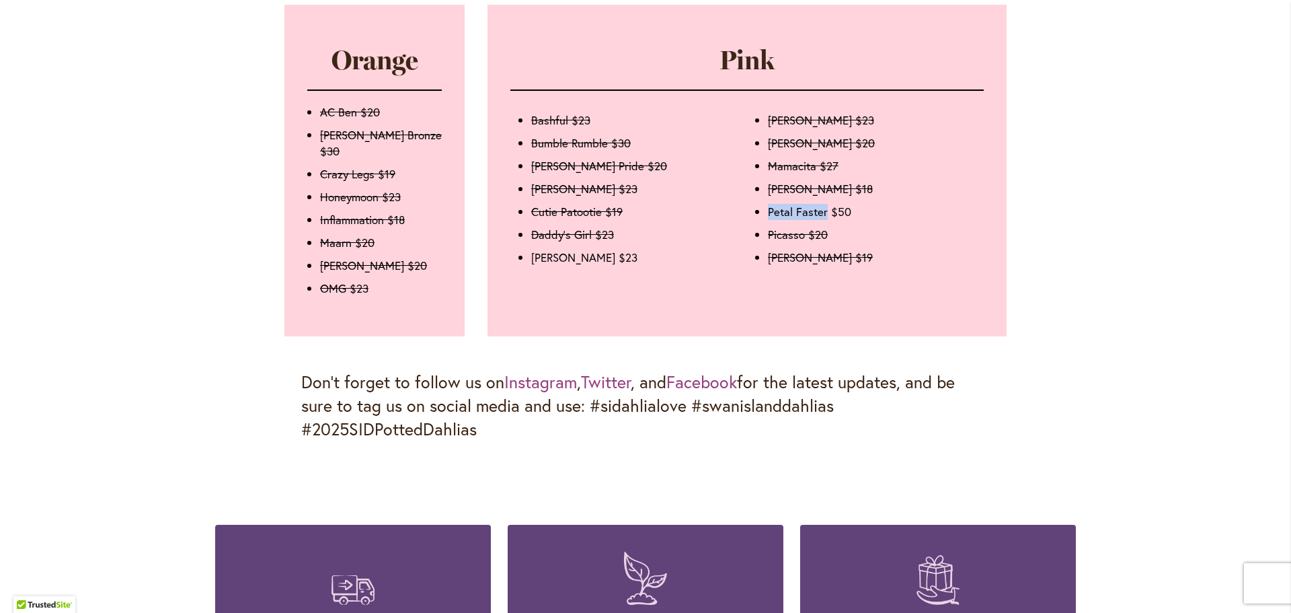
copy li "Petal Faster"
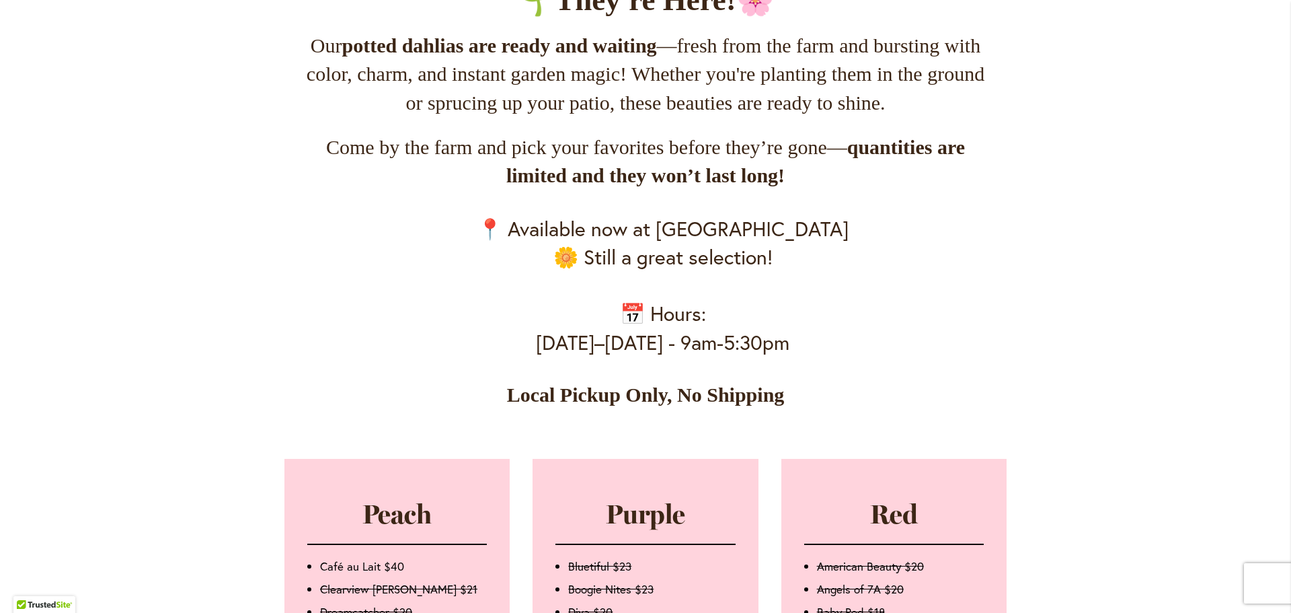
scroll to position [0, 0]
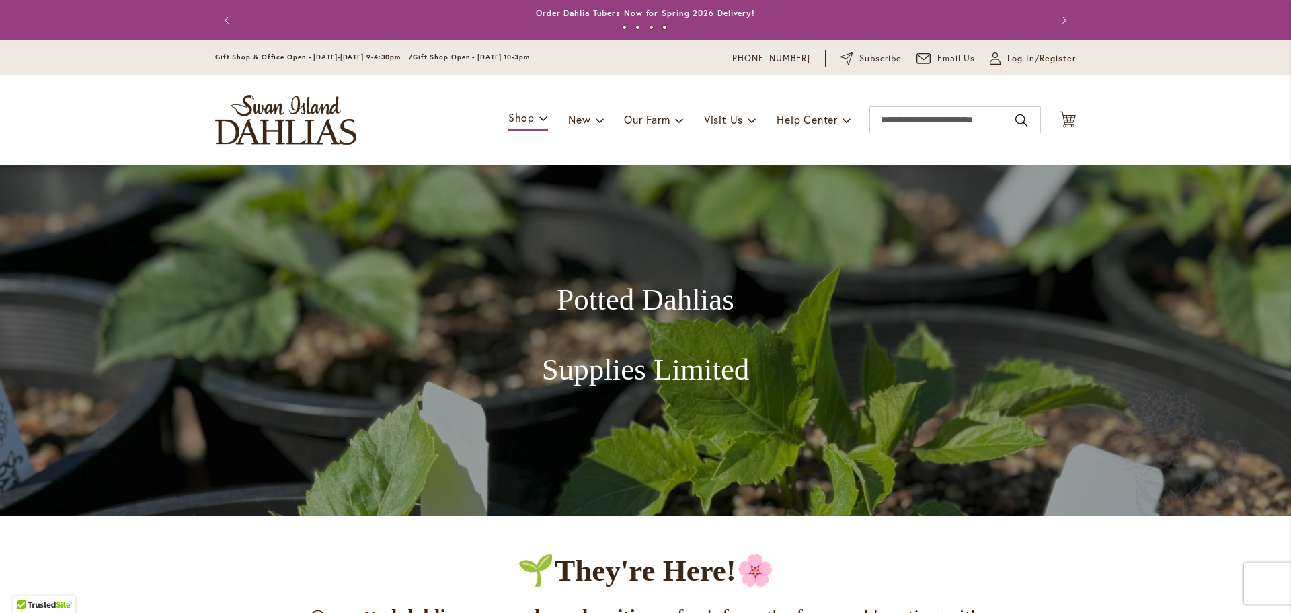
click at [1065, 17] on button "Next" at bounding box center [1062, 20] width 27 height 27
click at [1064, 17] on button "Next" at bounding box center [1062, 20] width 27 height 27
click at [765, 11] on link "Annual Dahlia Festival, August through [DATE] - [DATE] through [DATE] (And [DAT…" at bounding box center [646, 13] width 422 height 10
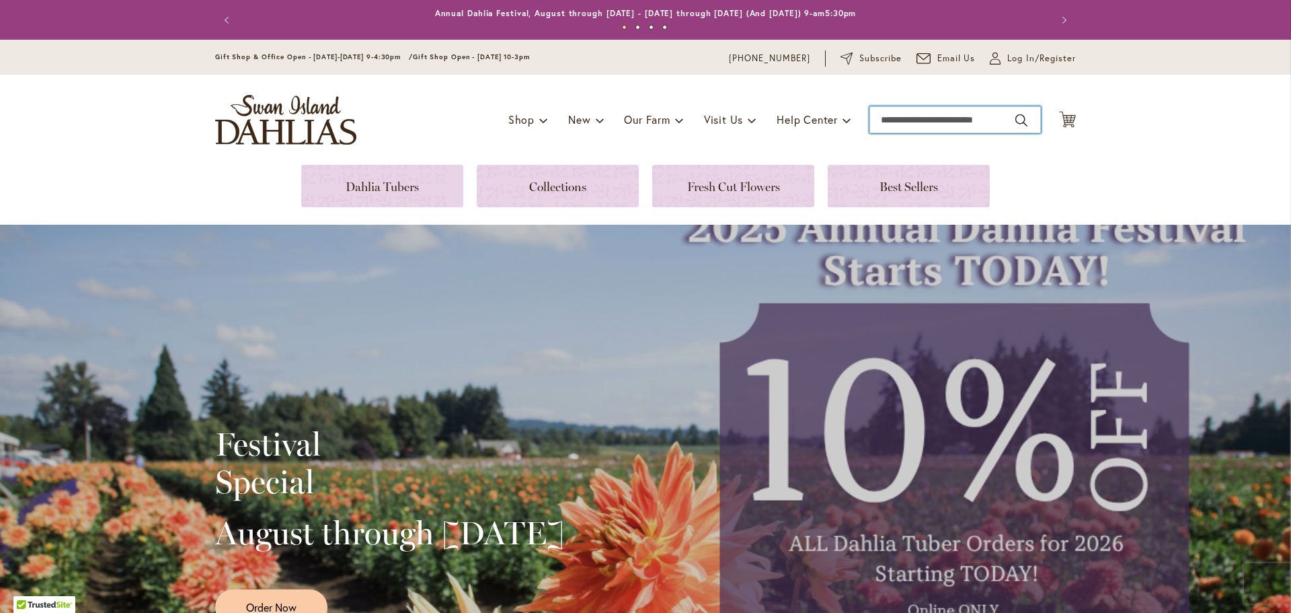
paste input "**********"
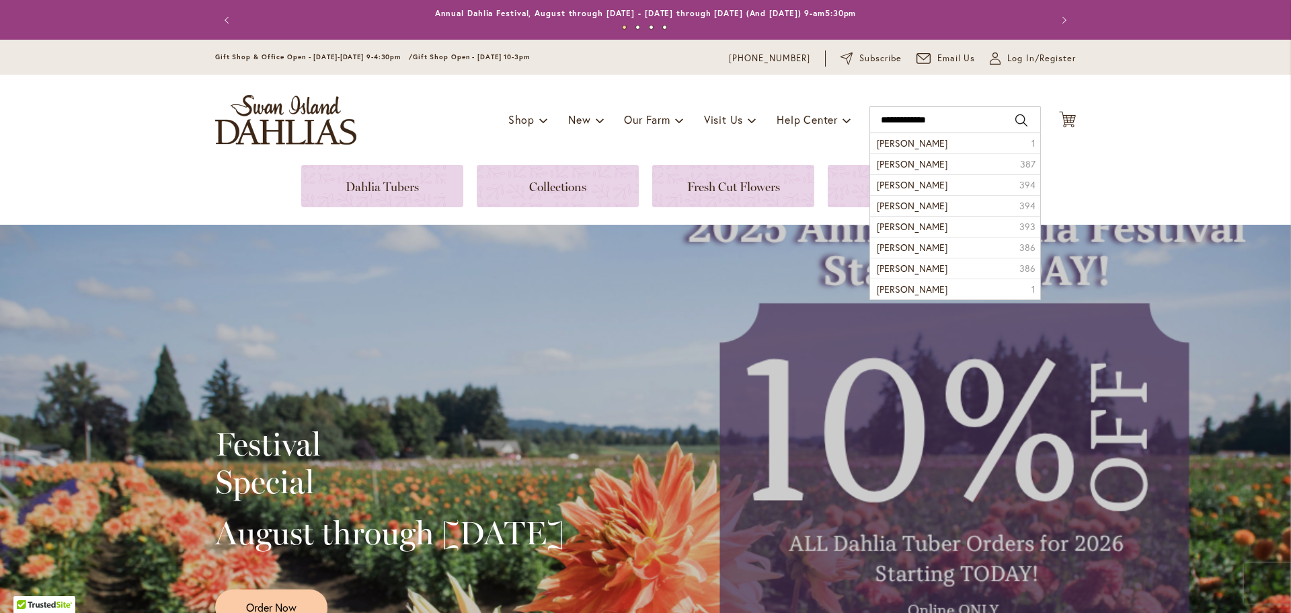
click at [1016, 118] on button "Search" at bounding box center [1022, 121] width 12 height 22
type input "**********"
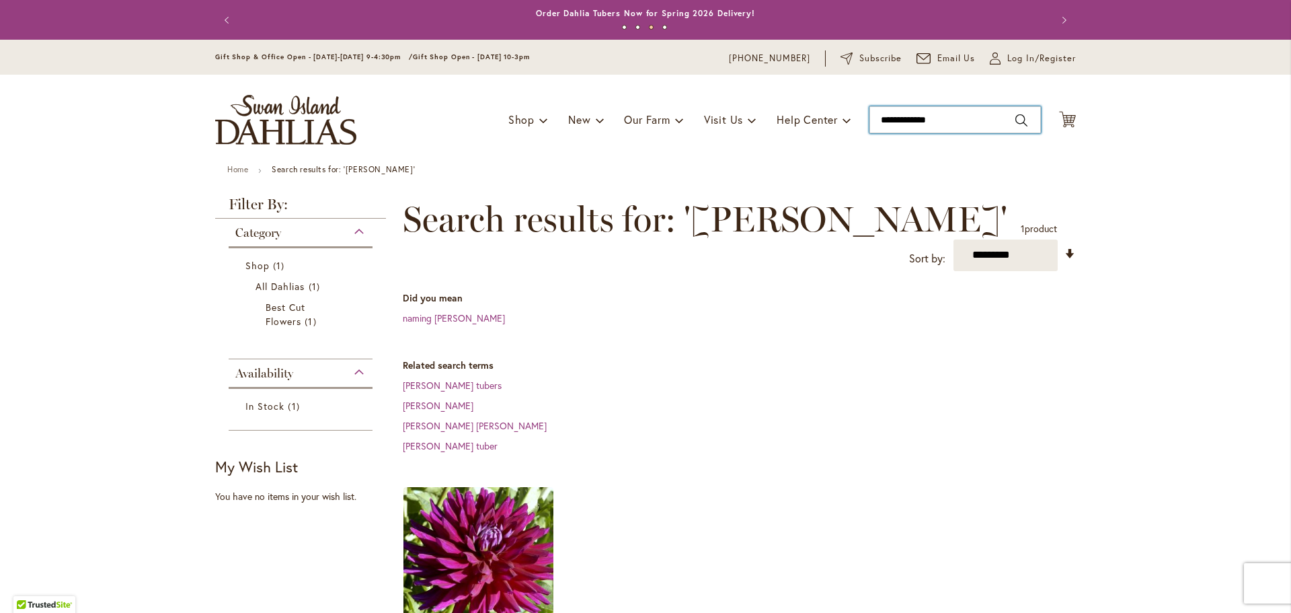
click at [963, 114] on input "**********" at bounding box center [956, 119] width 172 height 27
paste input "text"
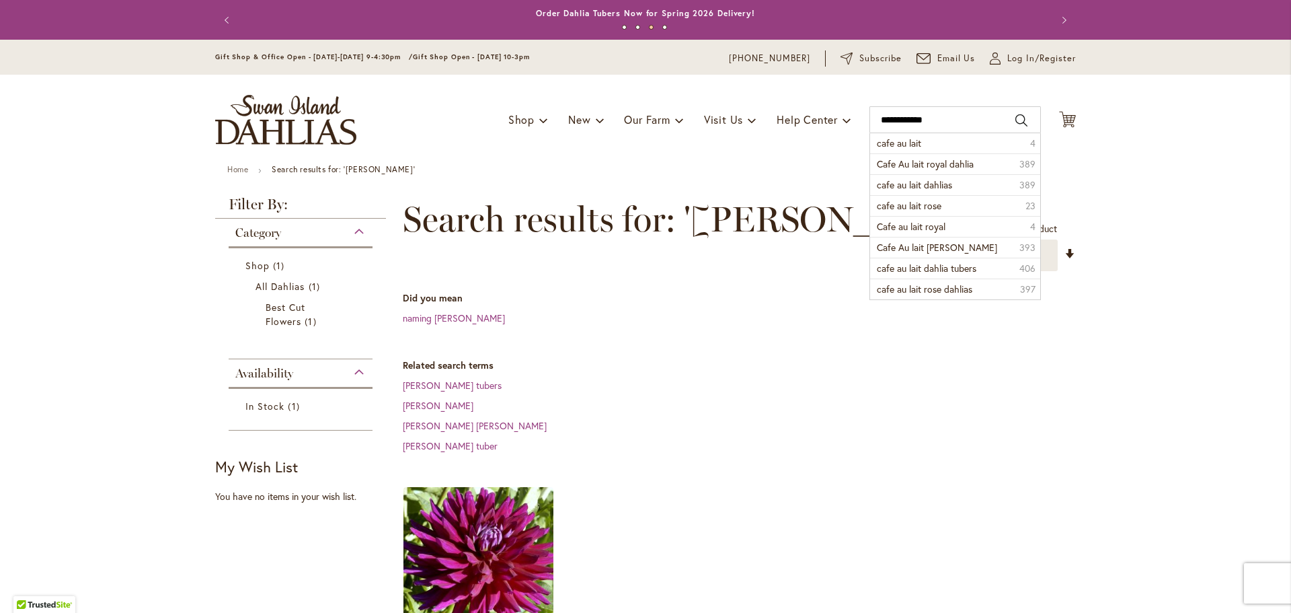
click at [1016, 122] on button "Search" at bounding box center [1022, 121] width 12 height 22
type input "**********"
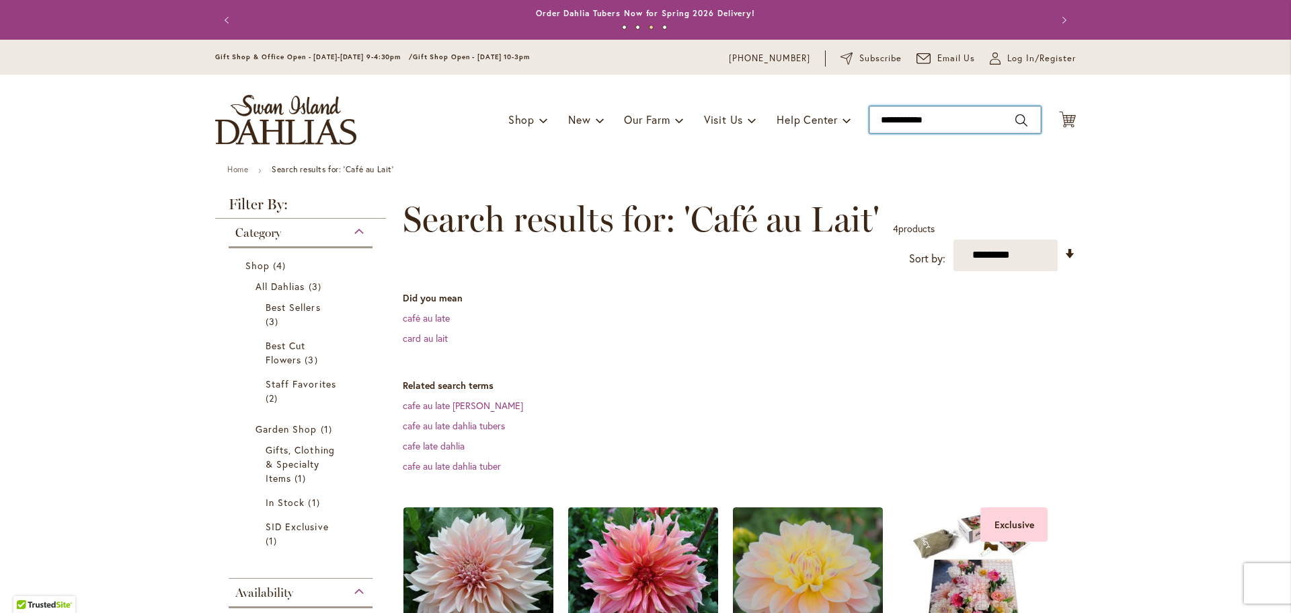
click at [967, 122] on input "**********" at bounding box center [956, 119] width 172 height 27
paste input "text"
click at [1010, 116] on input "**********" at bounding box center [956, 119] width 172 height 27
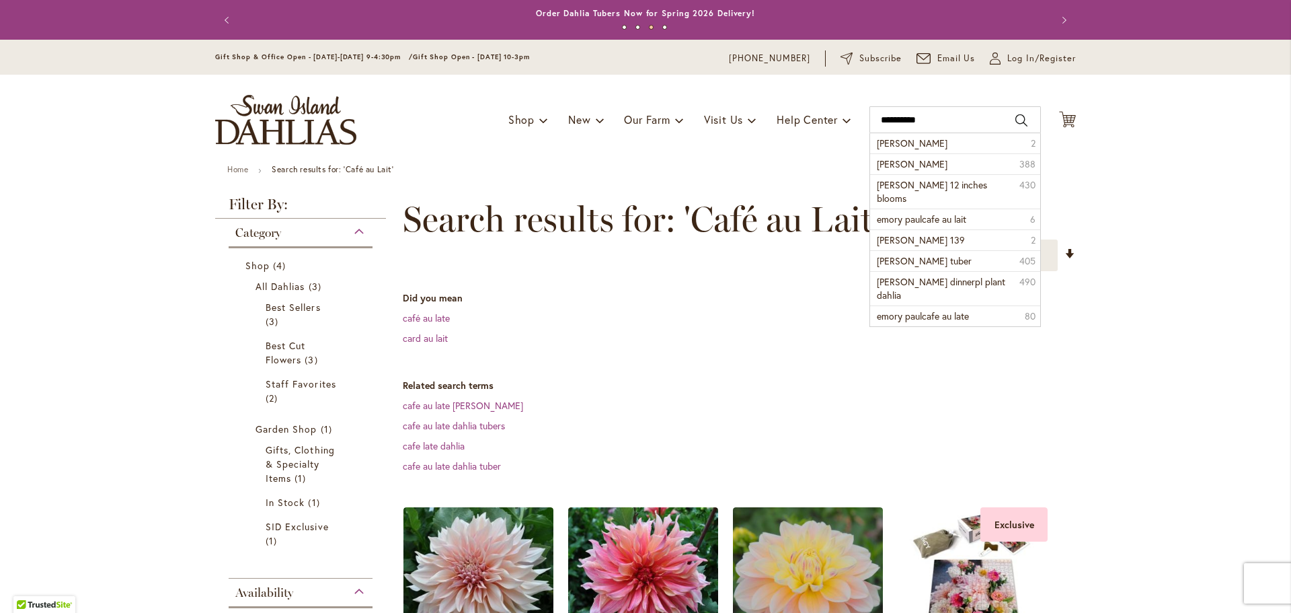
click at [1018, 117] on button "Search" at bounding box center [1022, 121] width 12 height 22
type input "**********"
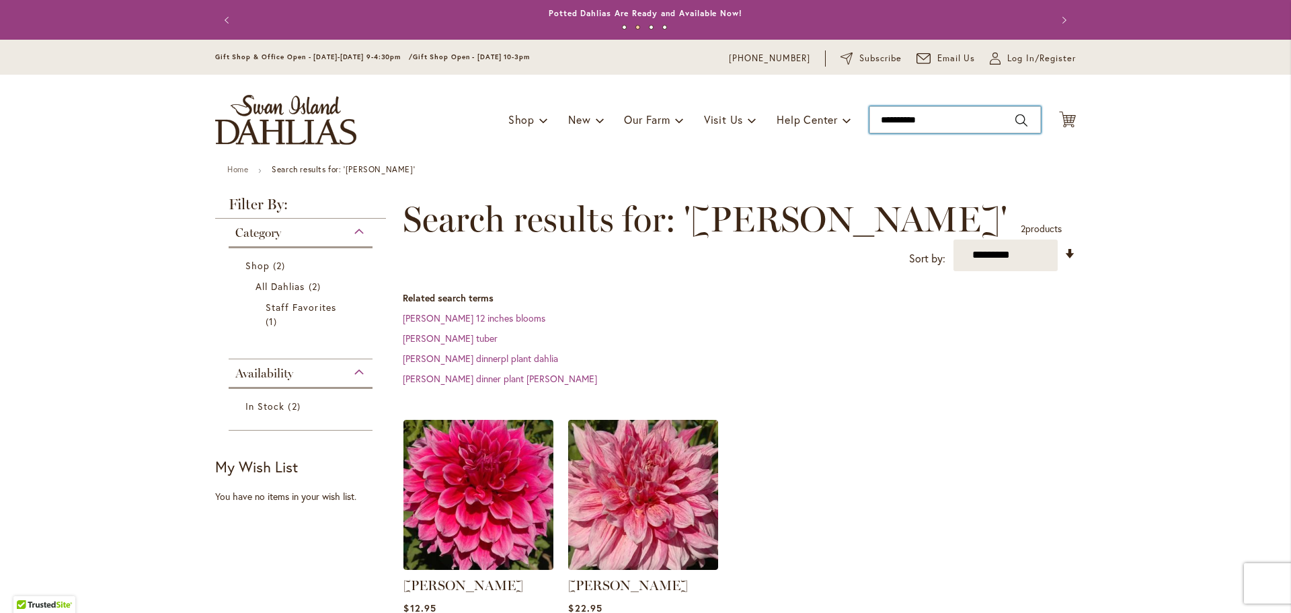
click at [937, 118] on input "**********" at bounding box center [956, 119] width 172 height 27
click at [949, 118] on input "**********" at bounding box center [956, 119] width 172 height 27
drag, startPoint x: 949, startPoint y: 118, endPoint x: 839, endPoint y: 120, distance: 110.3
click at [839, 120] on div "Toggle Nav Shop Dahlia Tubers Collections Fresh Cut Dahlias Gardening Supplies …" at bounding box center [646, 120] width 888 height 90
paste input "**"
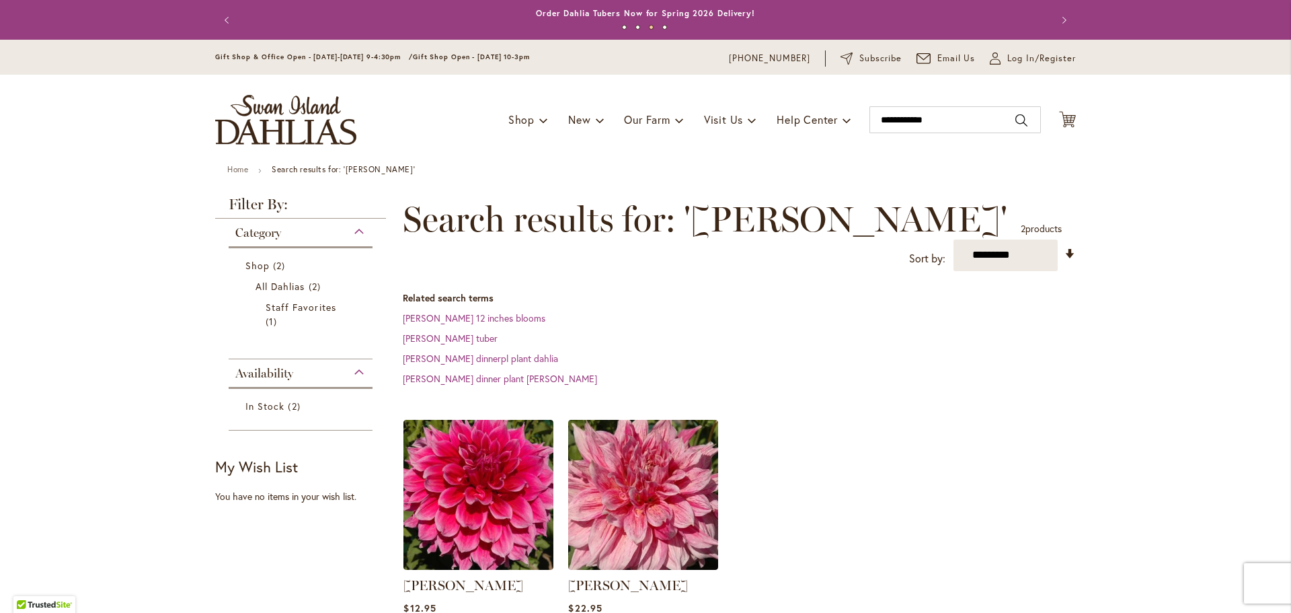
click at [1016, 120] on button "Search" at bounding box center [1022, 121] width 12 height 22
type input "**********"
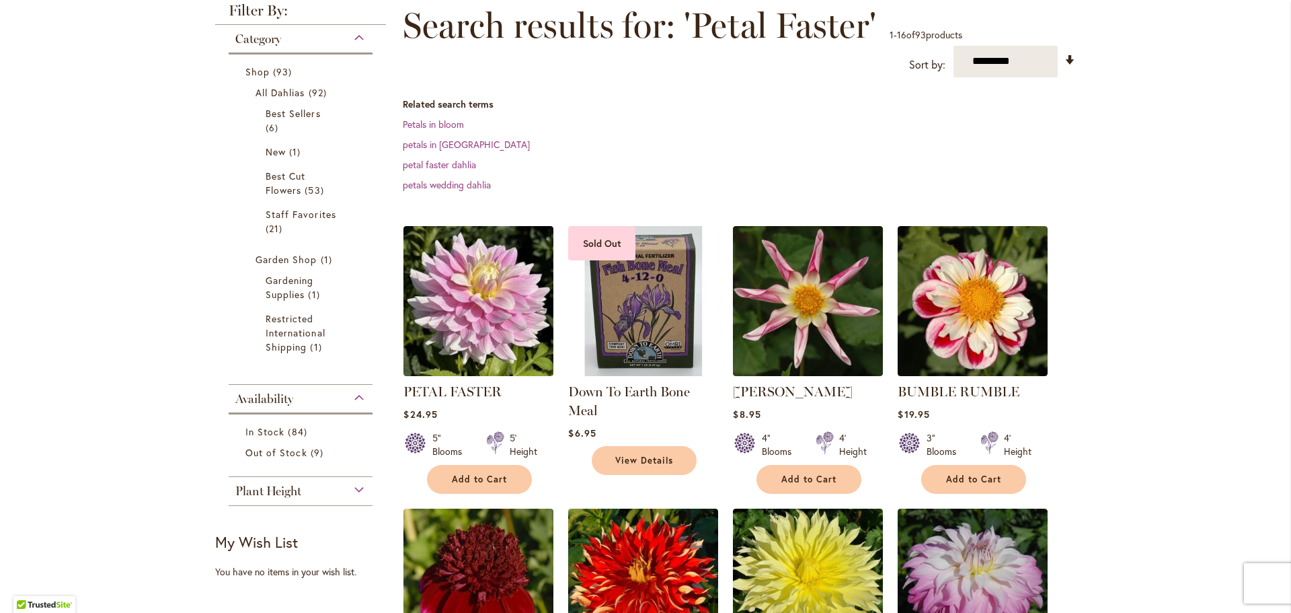
scroll to position [202, 0]
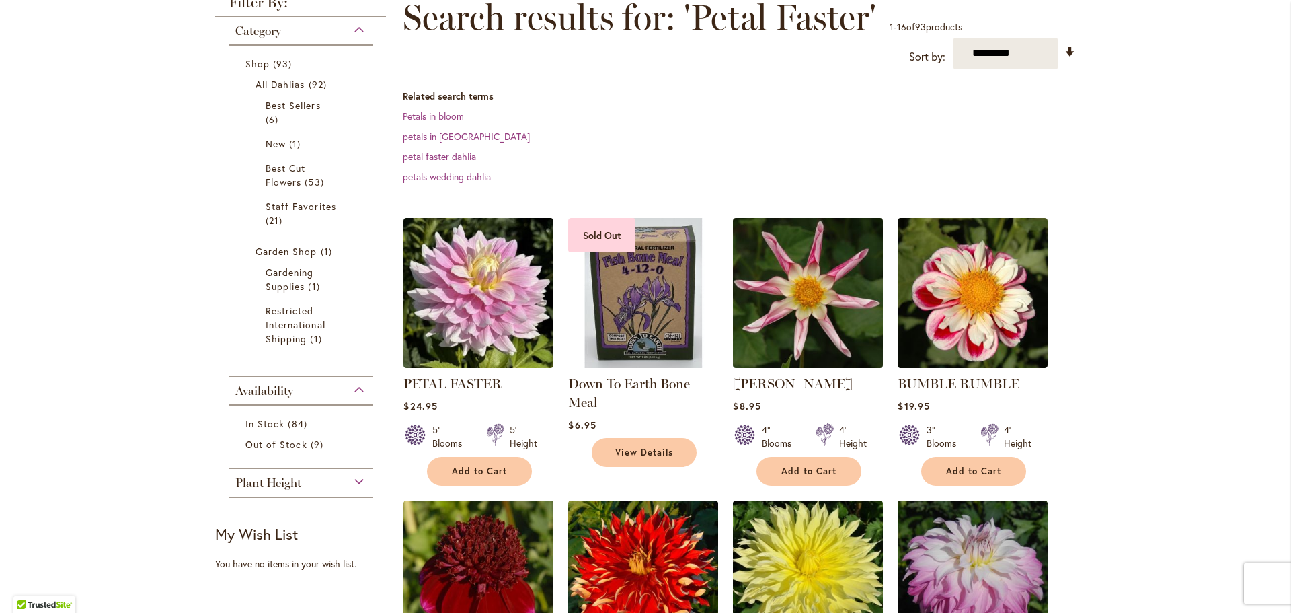
click at [488, 289] on img at bounding box center [479, 293] width 150 height 150
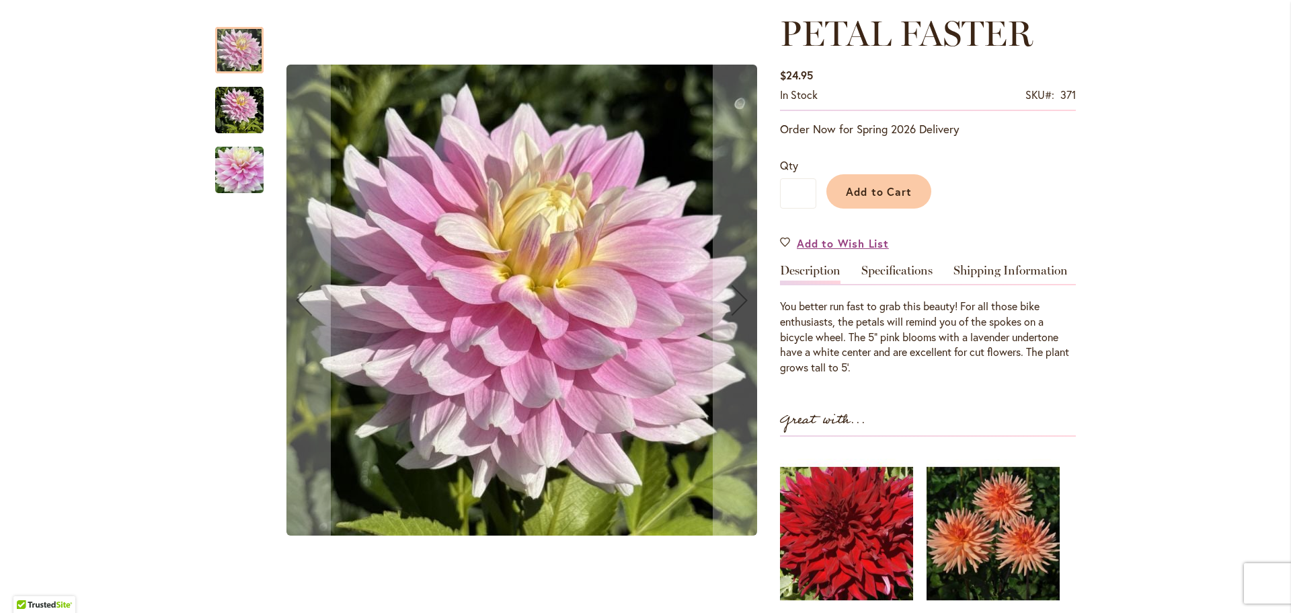
scroll to position [202, 0]
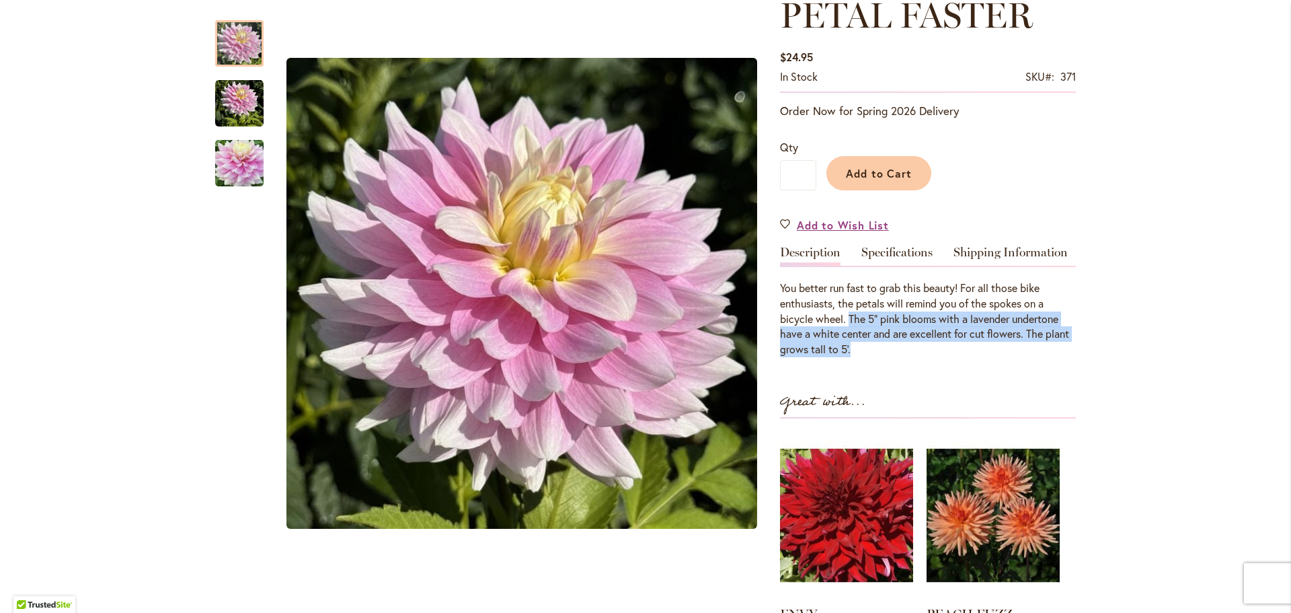
drag, startPoint x: 846, startPoint y: 313, endPoint x: 861, endPoint y: 350, distance: 39.8
click at [861, 350] on p "You better run fast to grab this beauty! For all those bike enthusiasts, the pe…" at bounding box center [928, 318] width 296 height 77
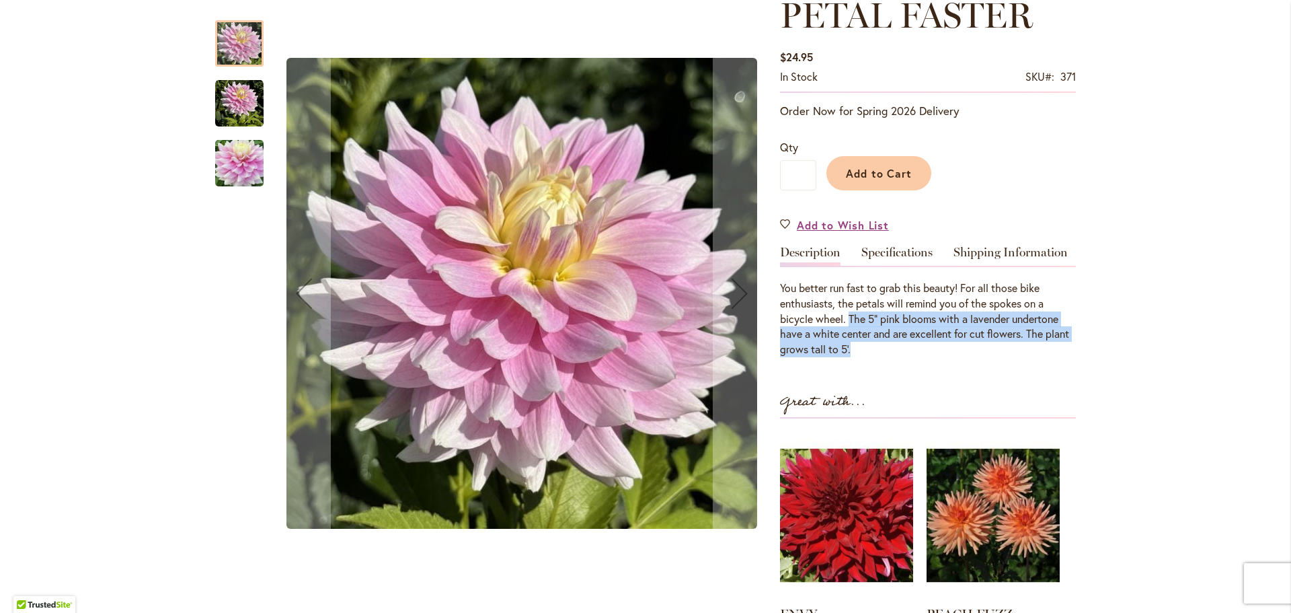
click at [231, 103] on img "PETAL FASTER" at bounding box center [239, 103] width 48 height 48
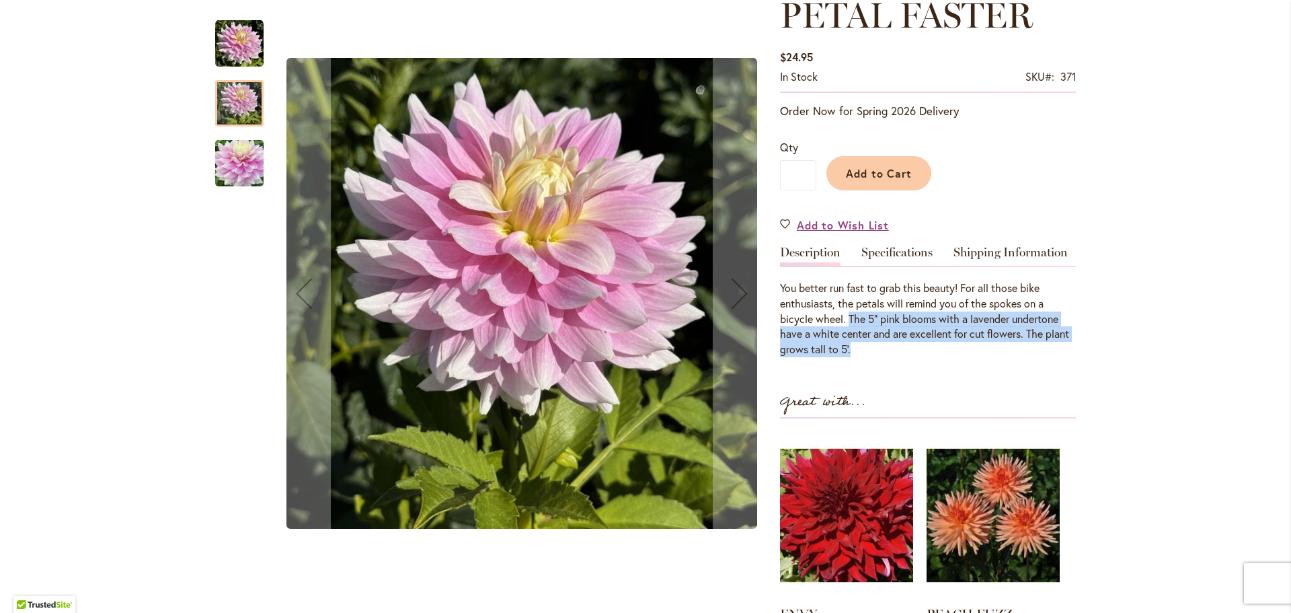
click at [231, 157] on img "Petal Faster" at bounding box center [239, 163] width 48 height 65
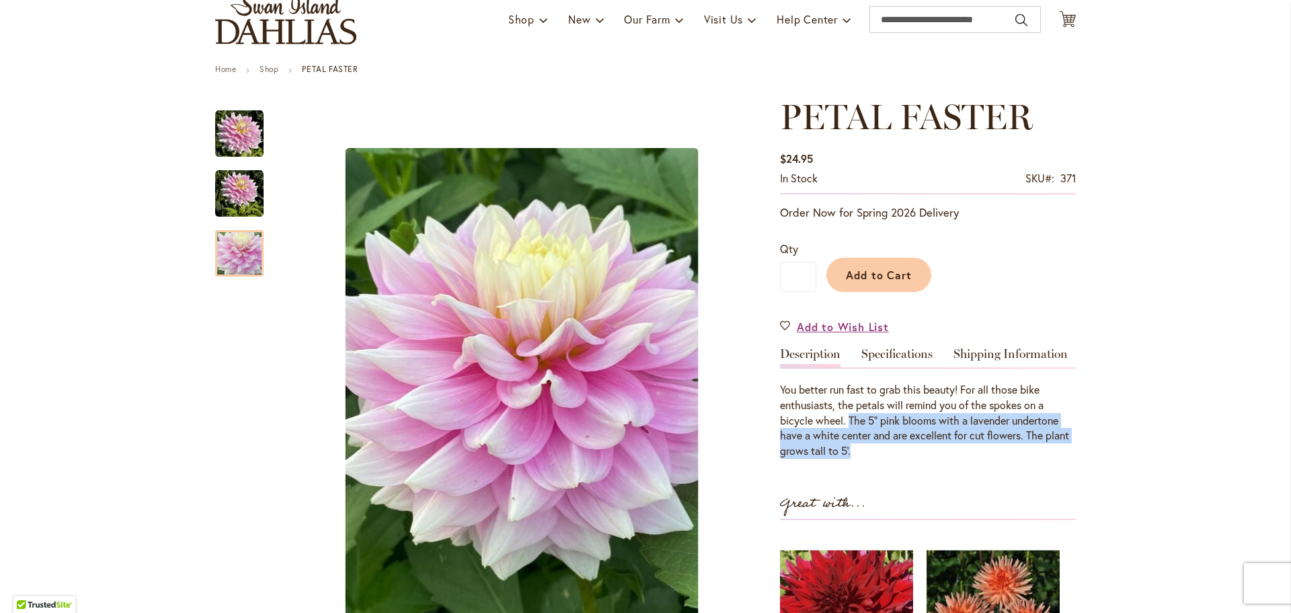
scroll to position [67, 0]
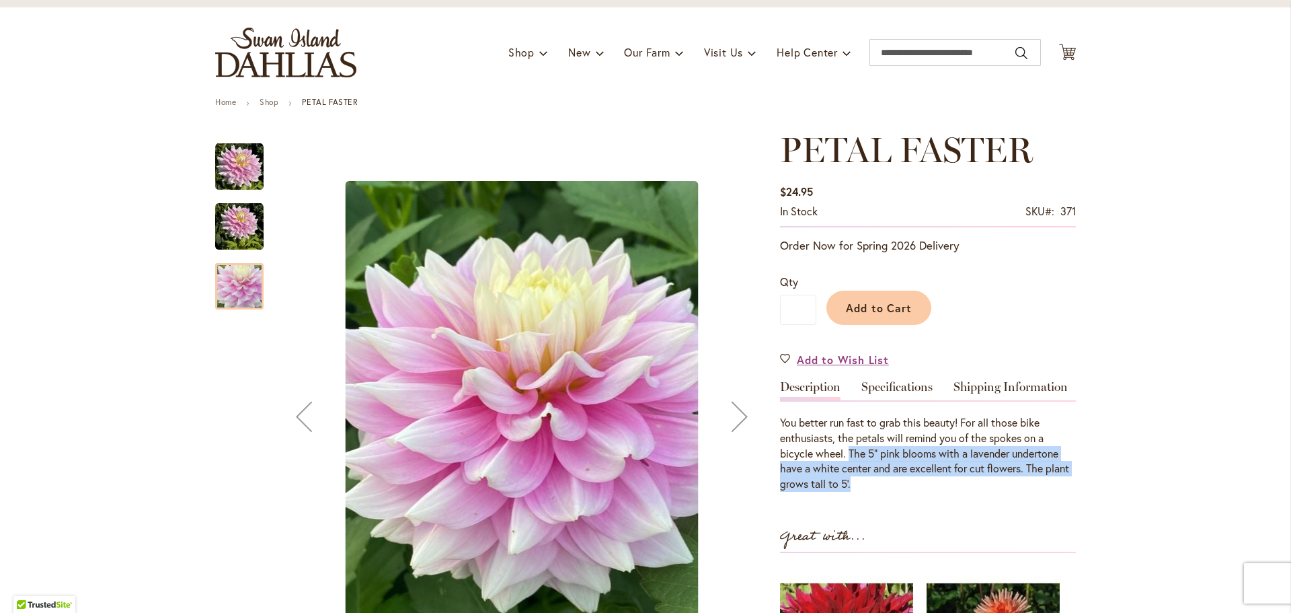
click at [243, 227] on img "PETAL FASTER" at bounding box center [239, 226] width 48 height 48
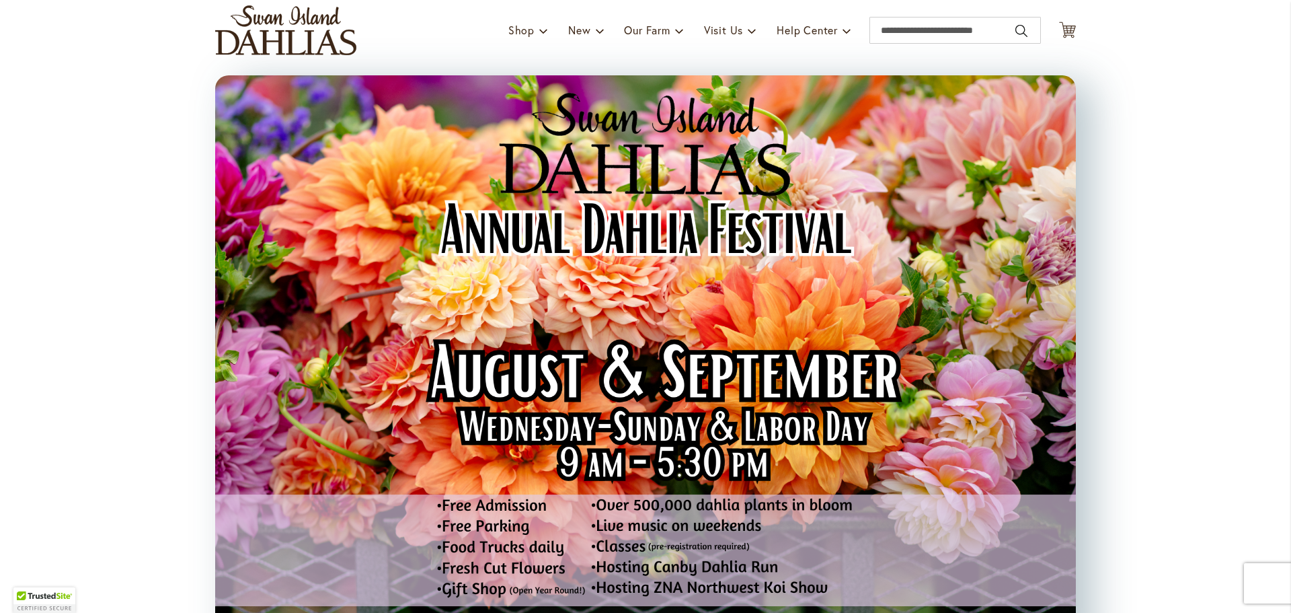
scroll to position [67, 0]
